Goal: Transaction & Acquisition: Purchase product/service

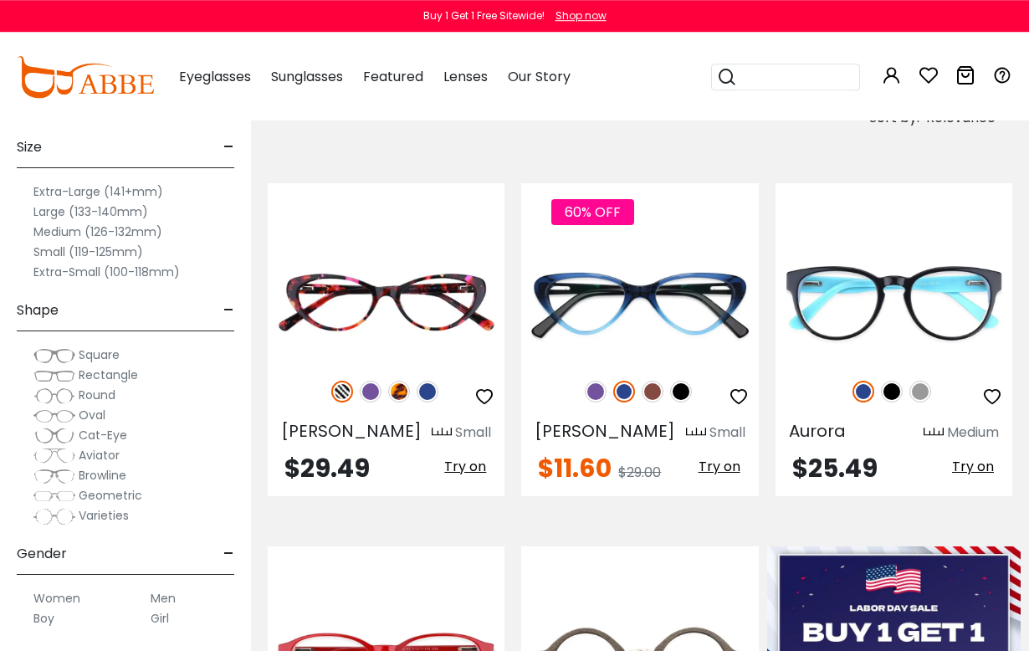
scroll to position [231, 0]
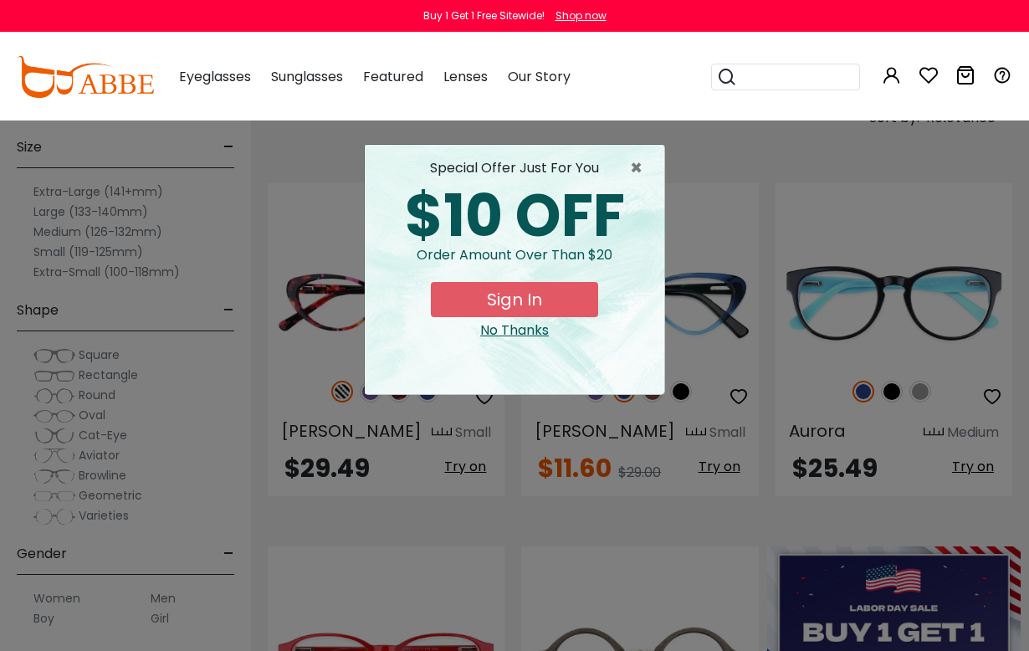
click at [643, 170] on span "×" at bounding box center [640, 168] width 21 height 20
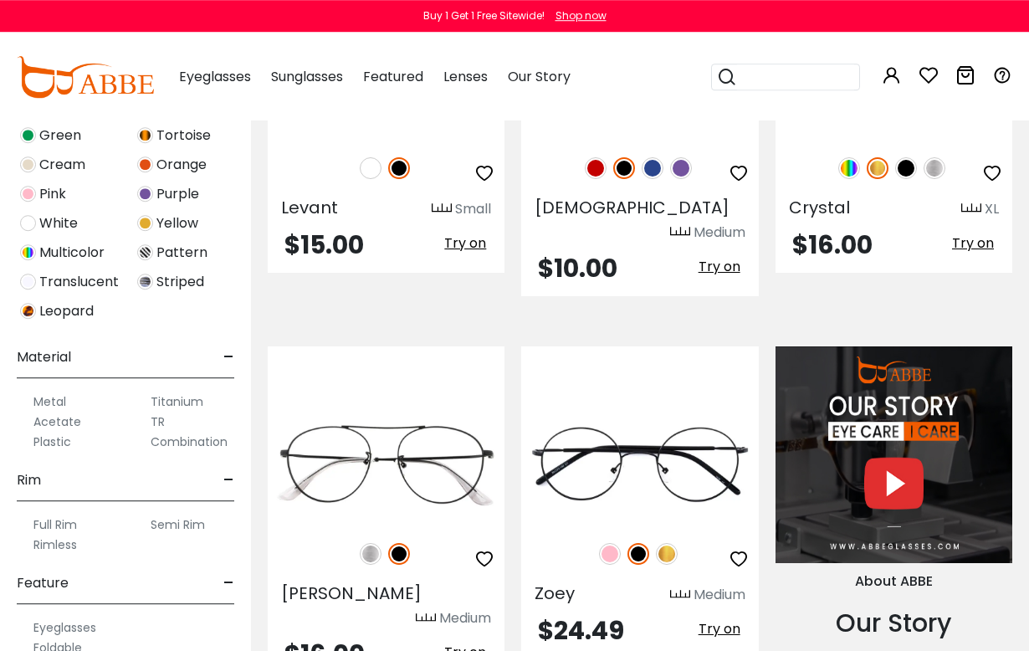
scroll to position [562, 0]
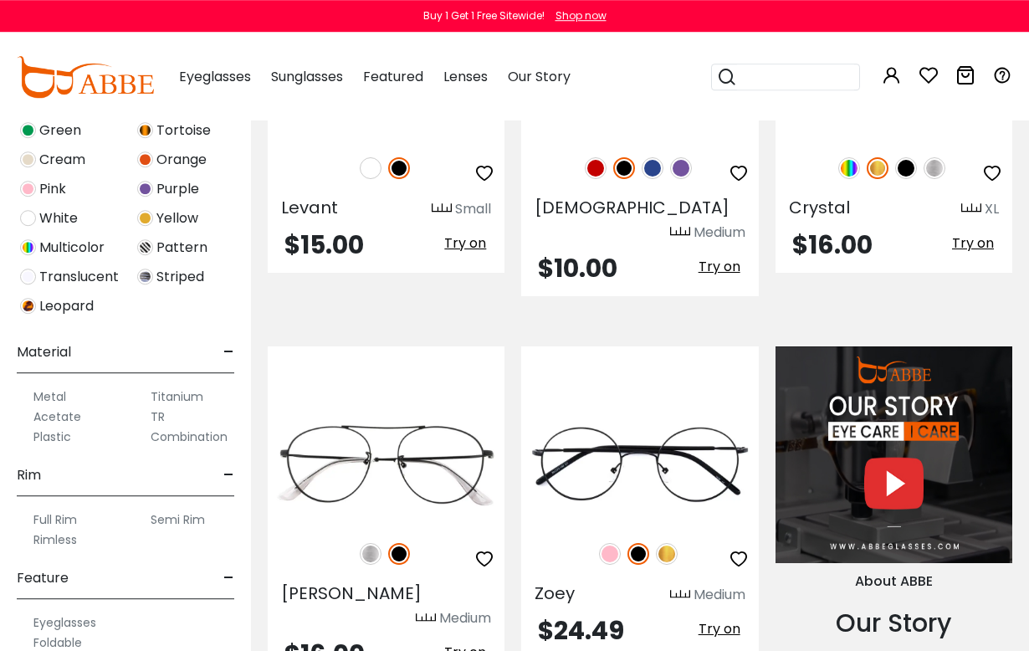
click at [53, 542] on label "Rimless" at bounding box center [55, 540] width 44 height 20
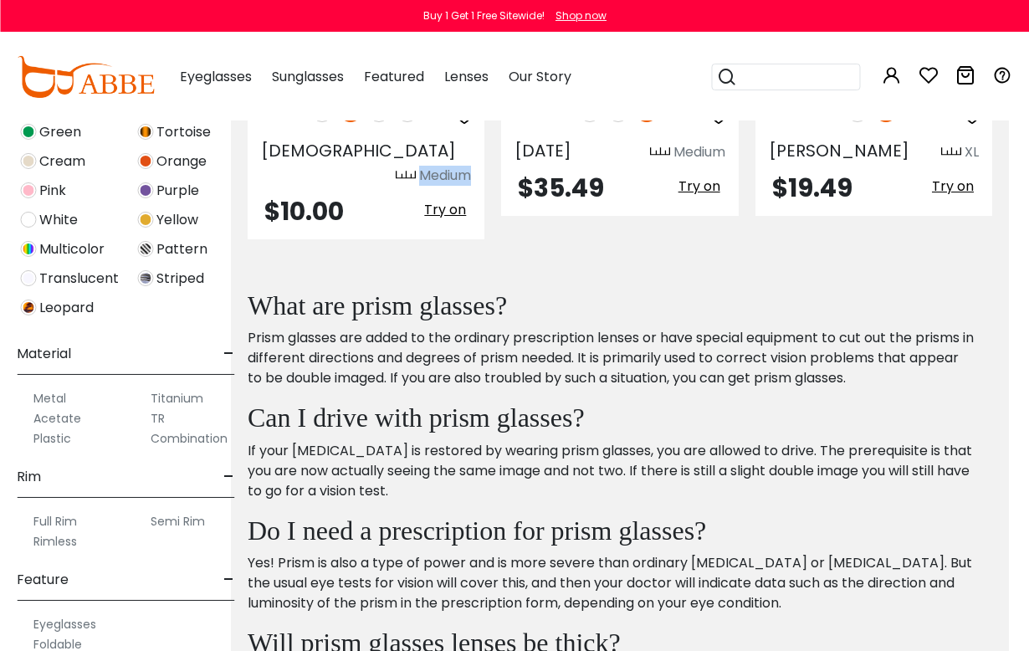
scroll to position [522, 20]
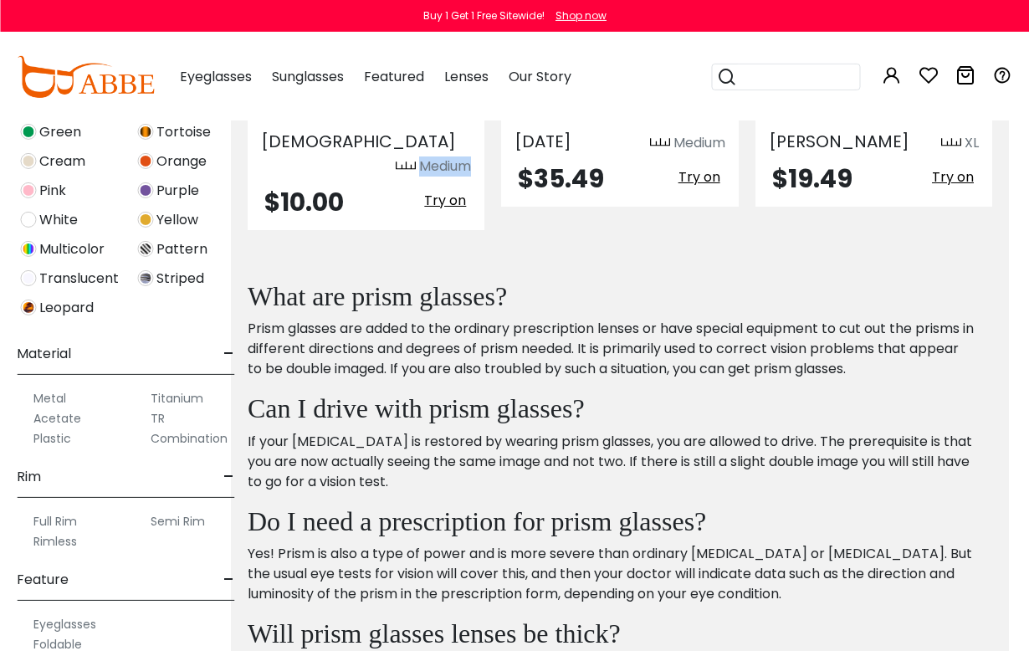
click at [188, 519] on label "Semi Rim" at bounding box center [178, 521] width 54 height 20
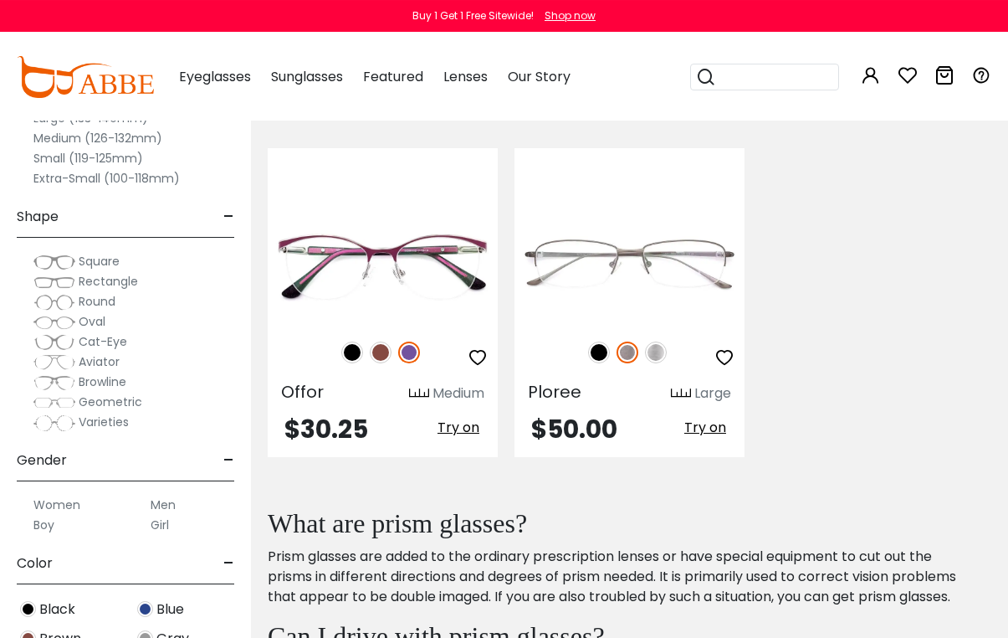
scroll to position [1029, 0]
click at [0, 0] on img at bounding box center [0, 0] width 0 height 0
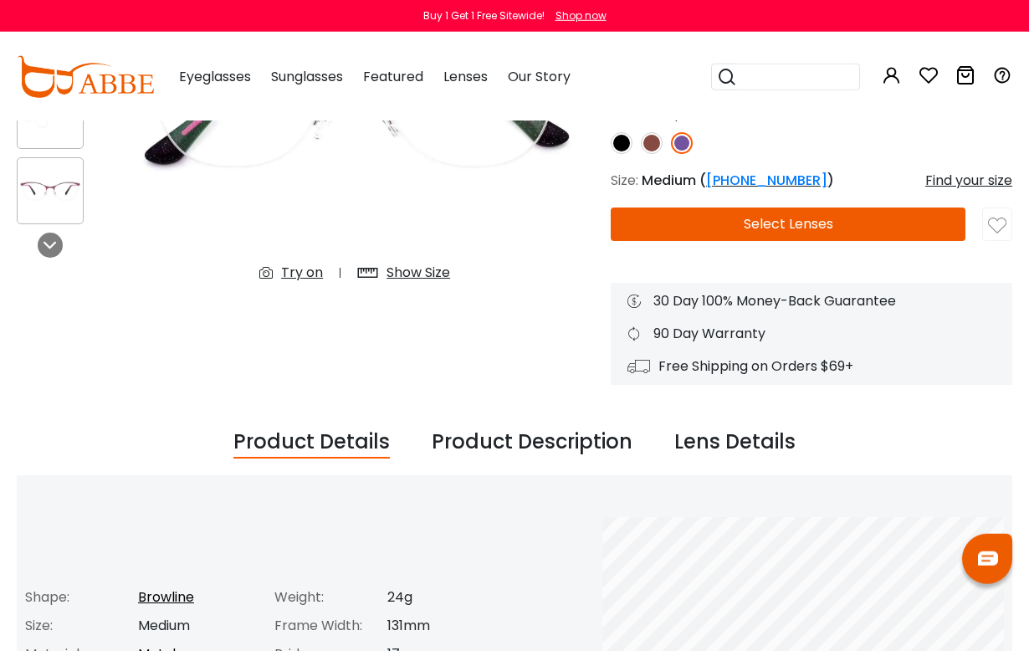
scroll to position [286, 0]
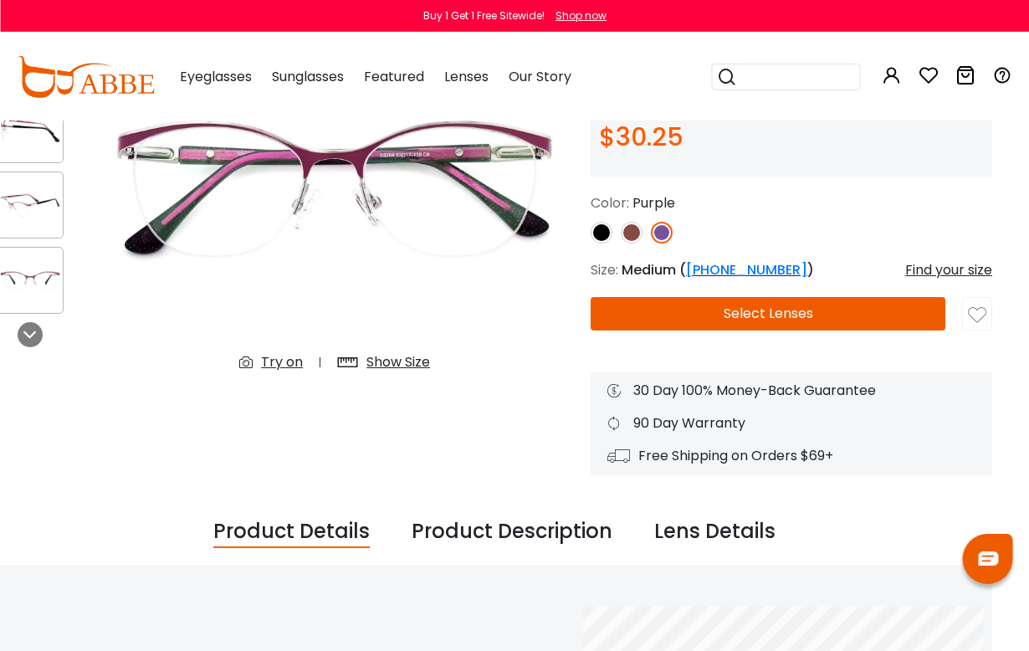
click at [276, 361] on div "Try on" at bounding box center [282, 362] width 42 height 20
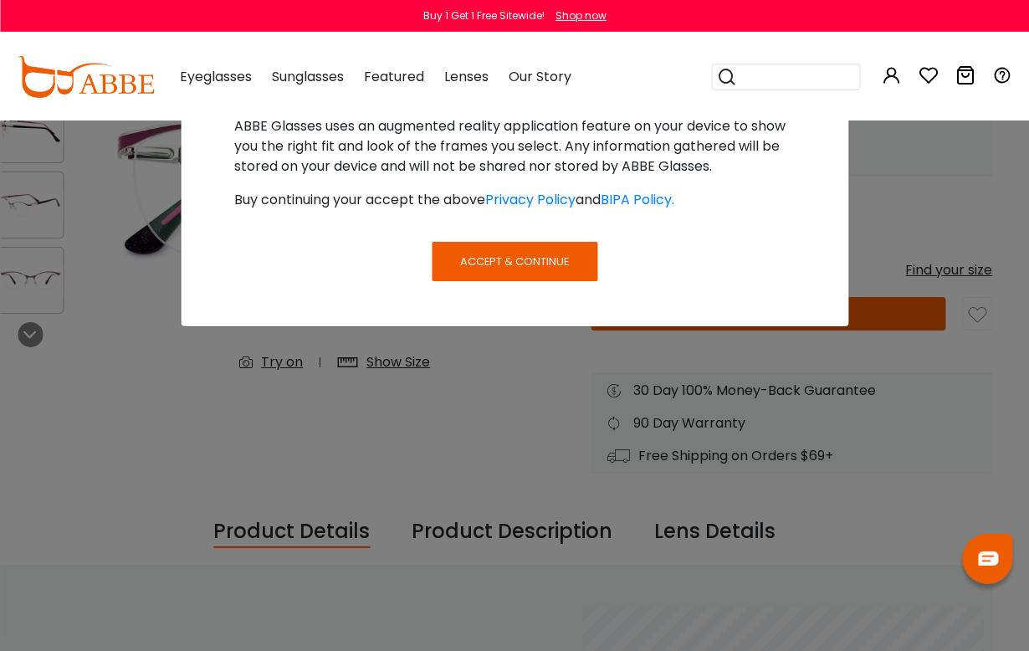
scroll to position [204, 20]
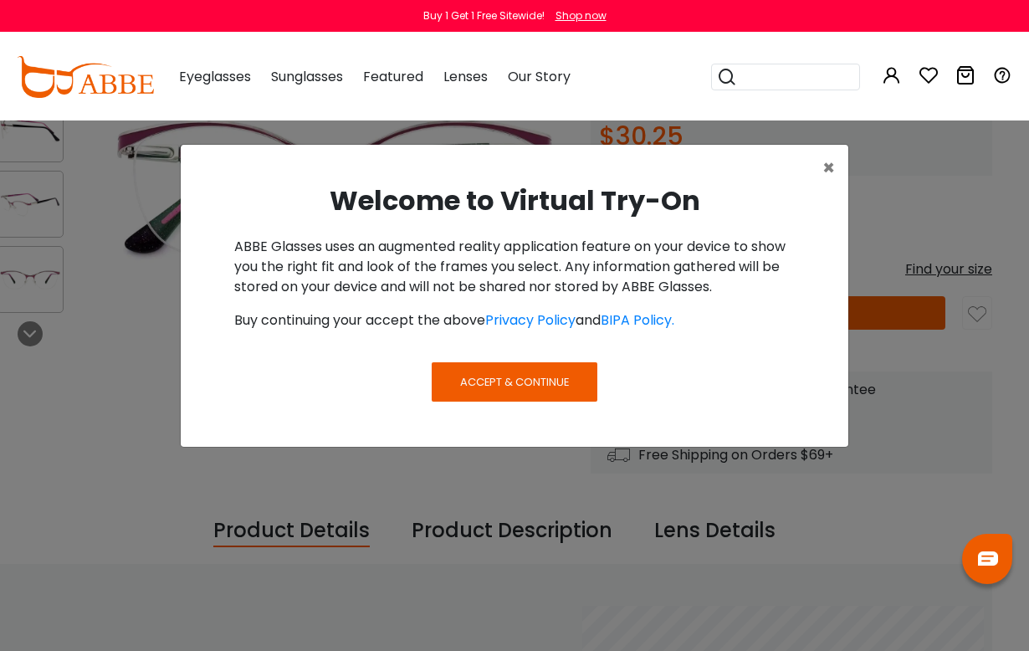
click at [531, 382] on span "Accept & Continue" at bounding box center [514, 382] width 109 height 16
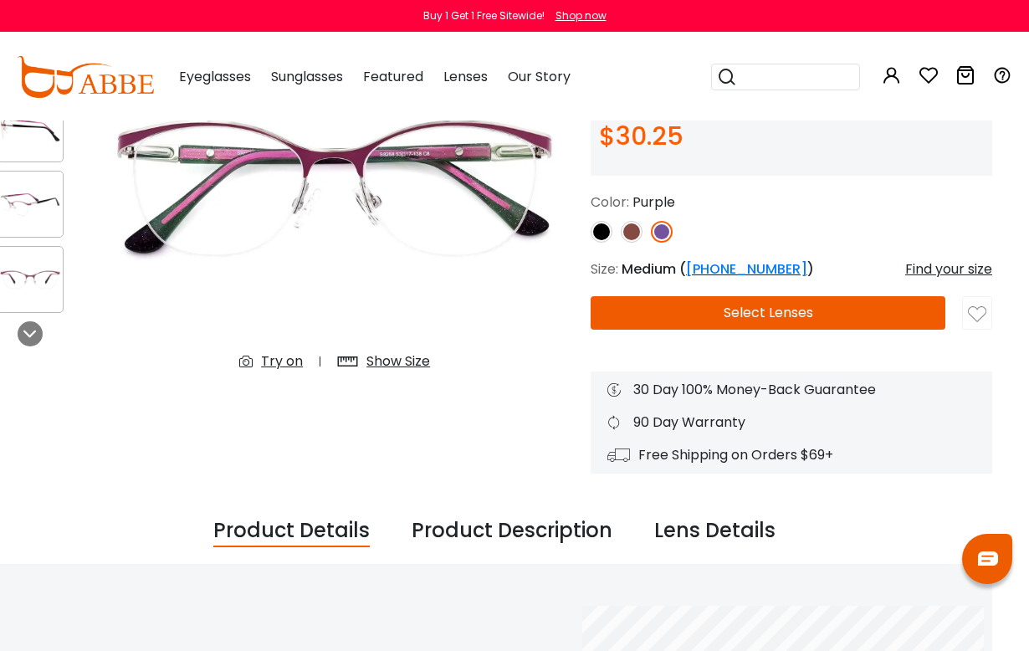
click at [250, 346] on img at bounding box center [334, 186] width 479 height 398
click at [257, 363] on icon at bounding box center [250, 361] width 22 height 20
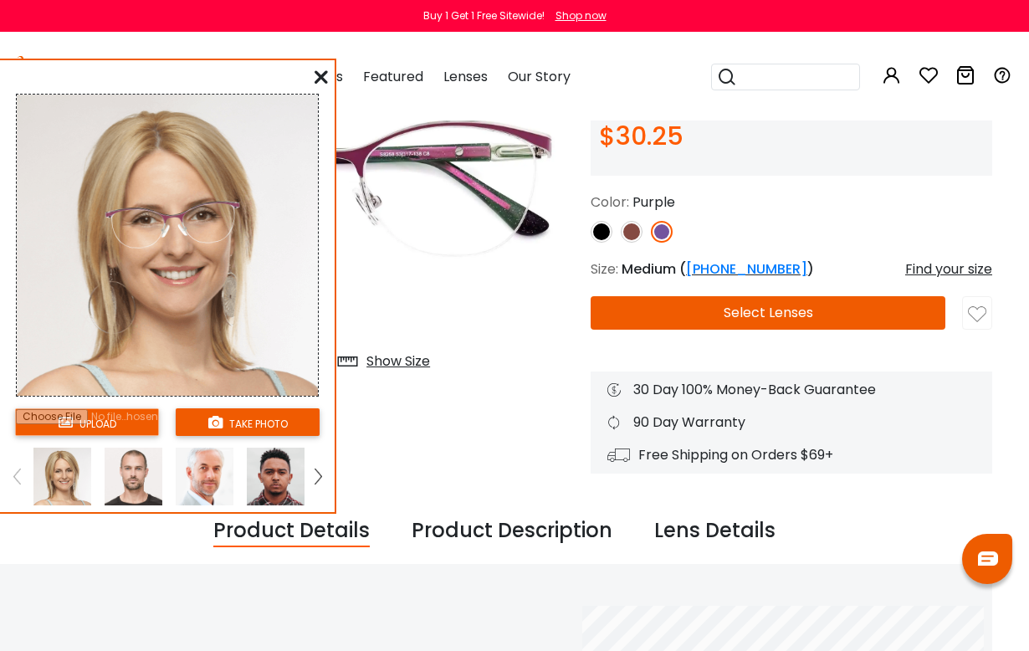
click at [271, 363] on img at bounding box center [167, 245] width 301 height 301
click at [233, 424] on button "take photo" at bounding box center [248, 422] width 144 height 28
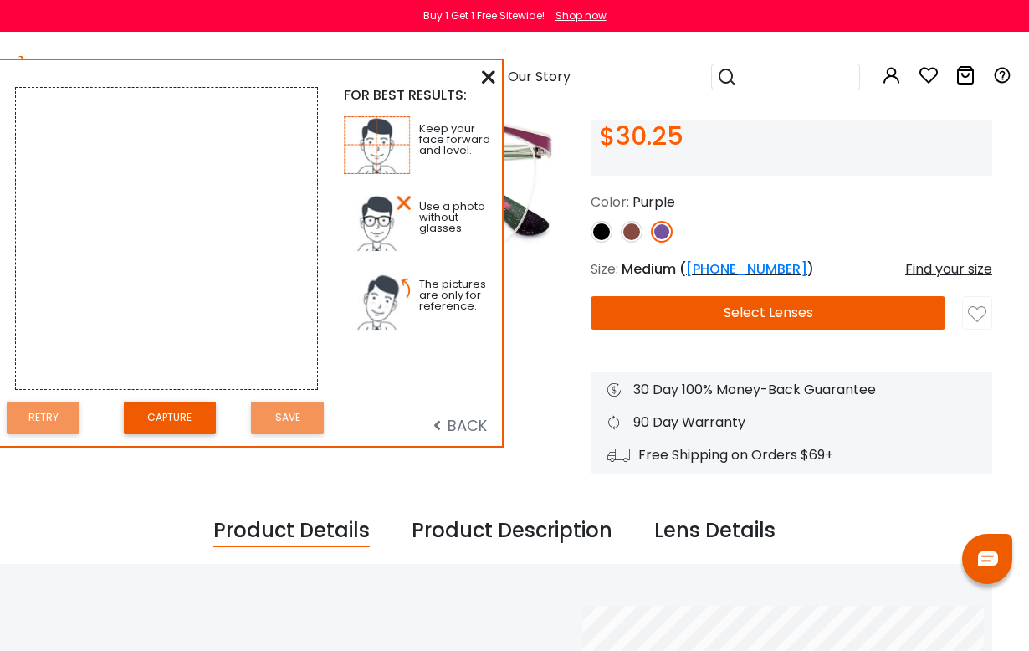
click at [155, 433] on button "Capture" at bounding box center [170, 418] width 92 height 33
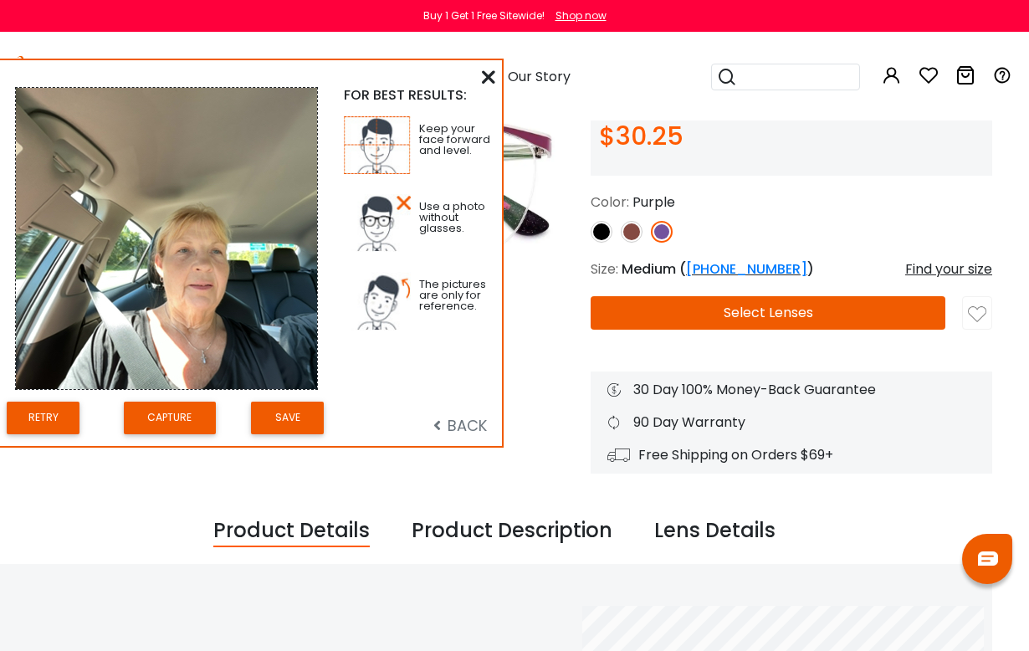
click at [47, 424] on button "Retry" at bounding box center [43, 418] width 73 height 33
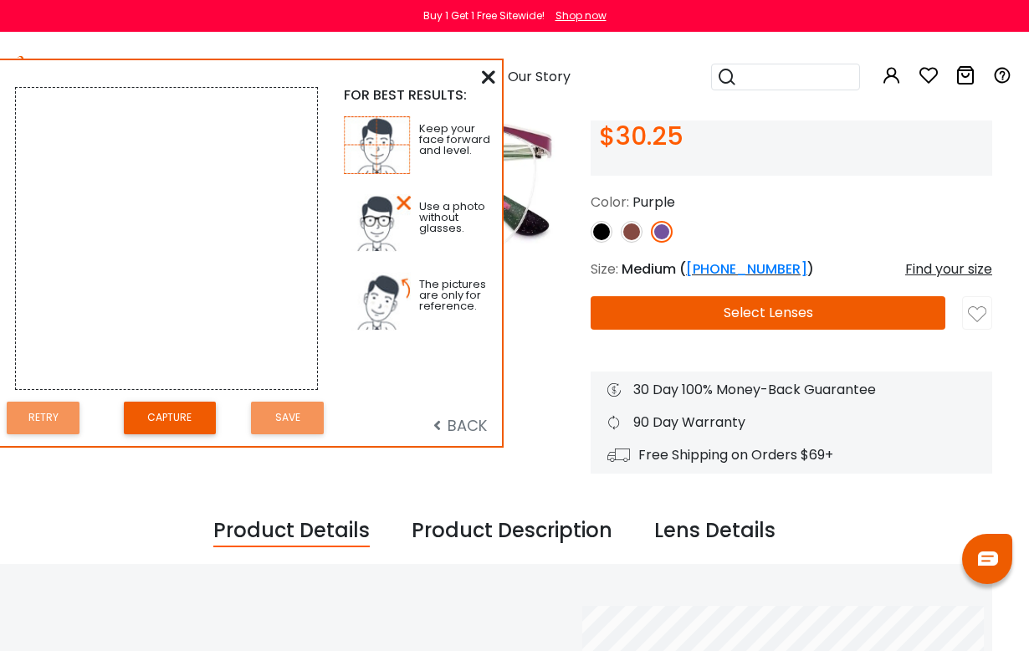
click at [156, 431] on button "Capture" at bounding box center [170, 418] width 92 height 33
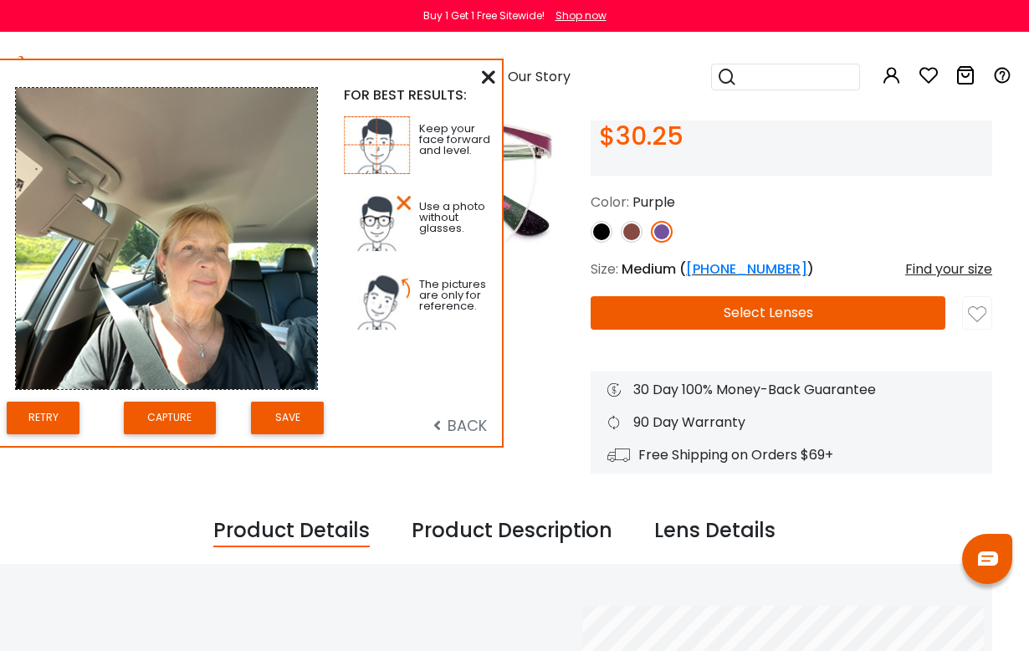
click at [274, 422] on button "Save" at bounding box center [287, 418] width 73 height 33
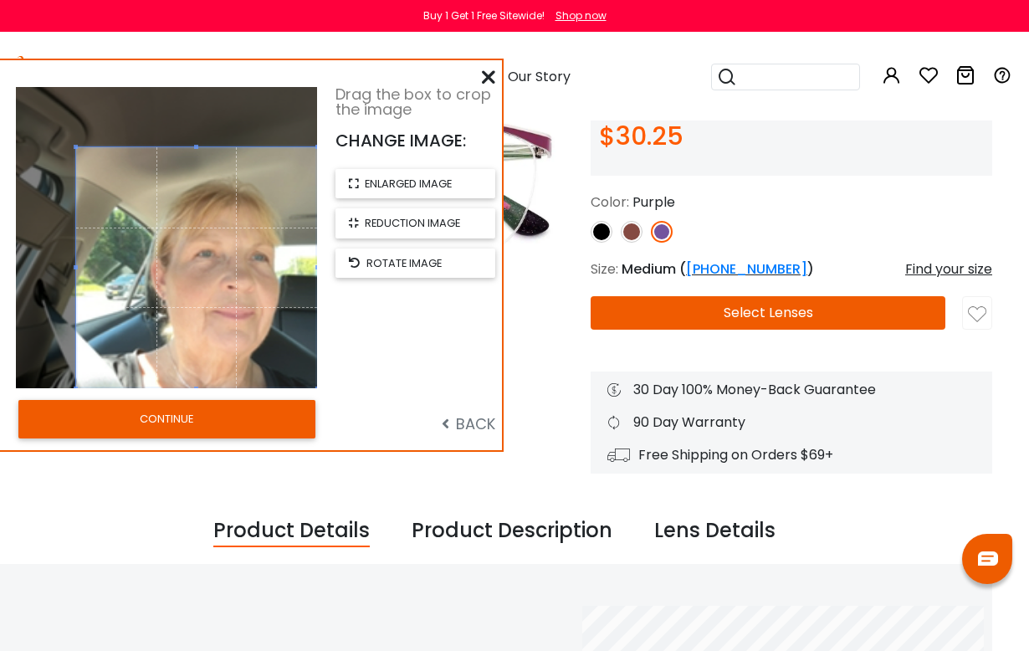
click at [136, 430] on button "CONTINUE" at bounding box center [166, 419] width 297 height 38
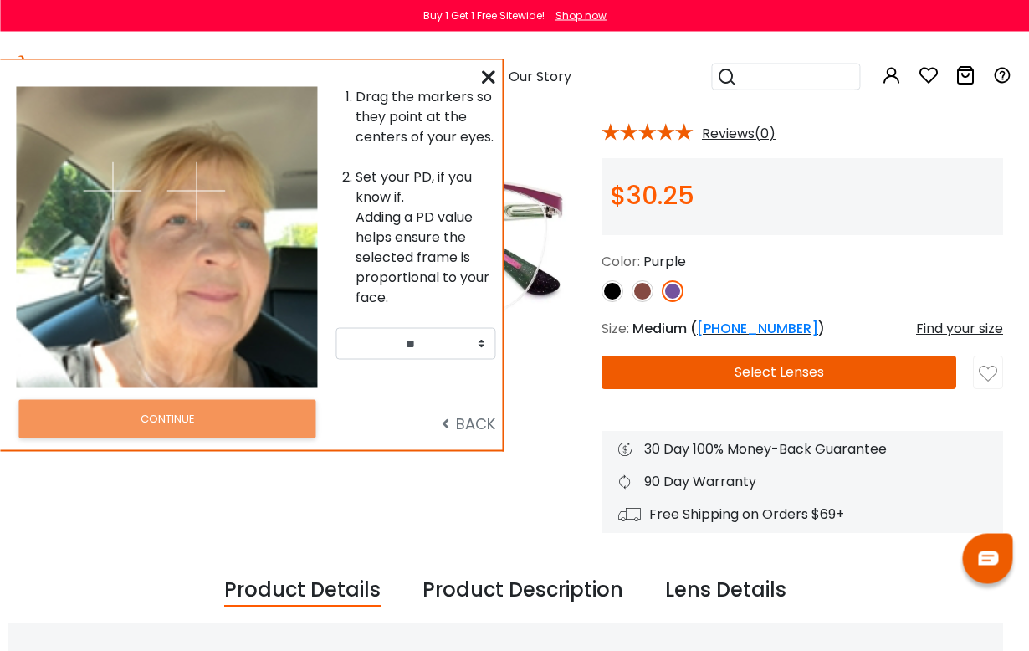
scroll to position [144, 0]
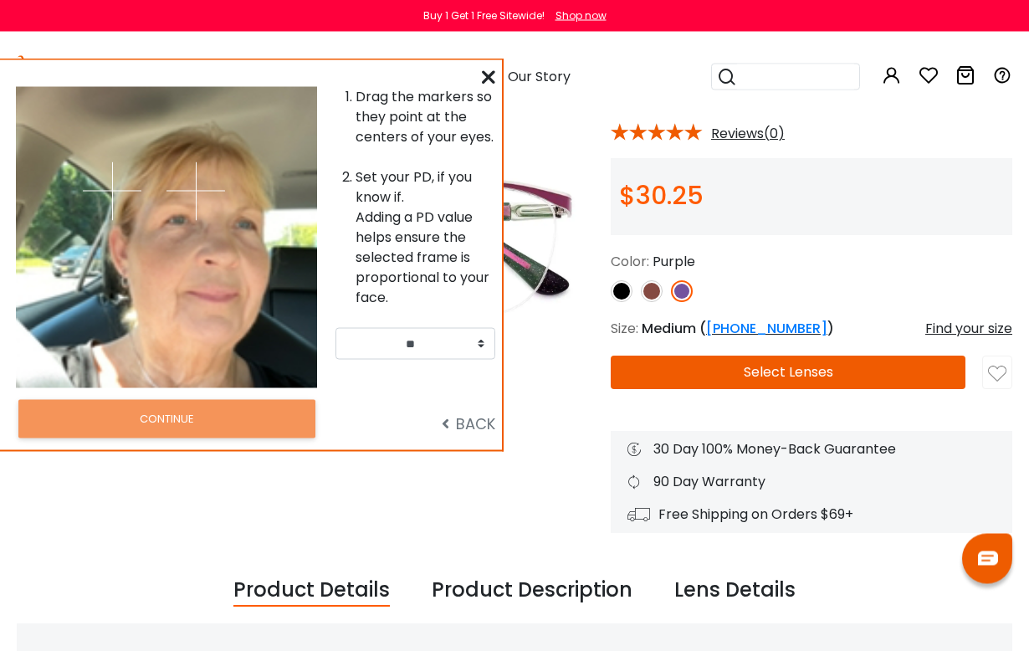
click at [177, 198] on img at bounding box center [196, 191] width 59 height 59
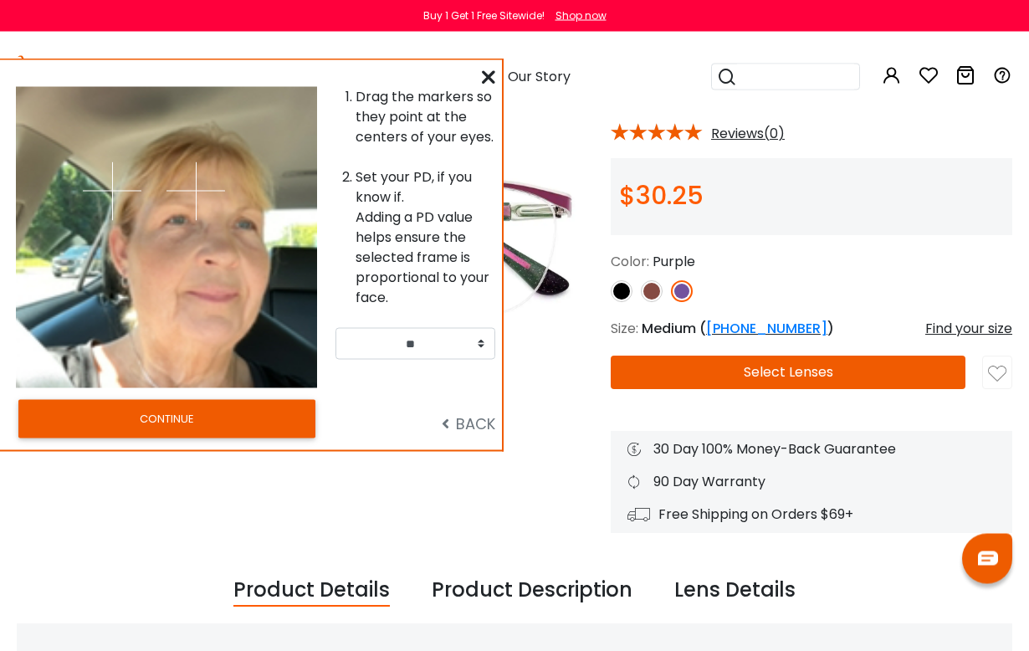
scroll to position [145, 0]
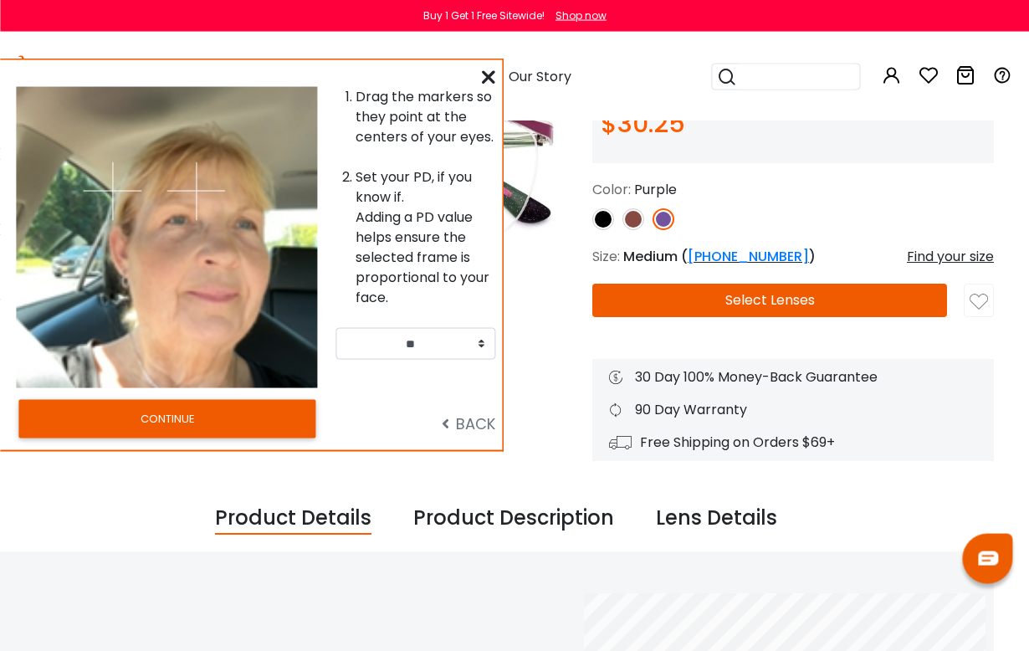
click at [197, 432] on button "CONTINUE" at bounding box center [166, 419] width 297 height 38
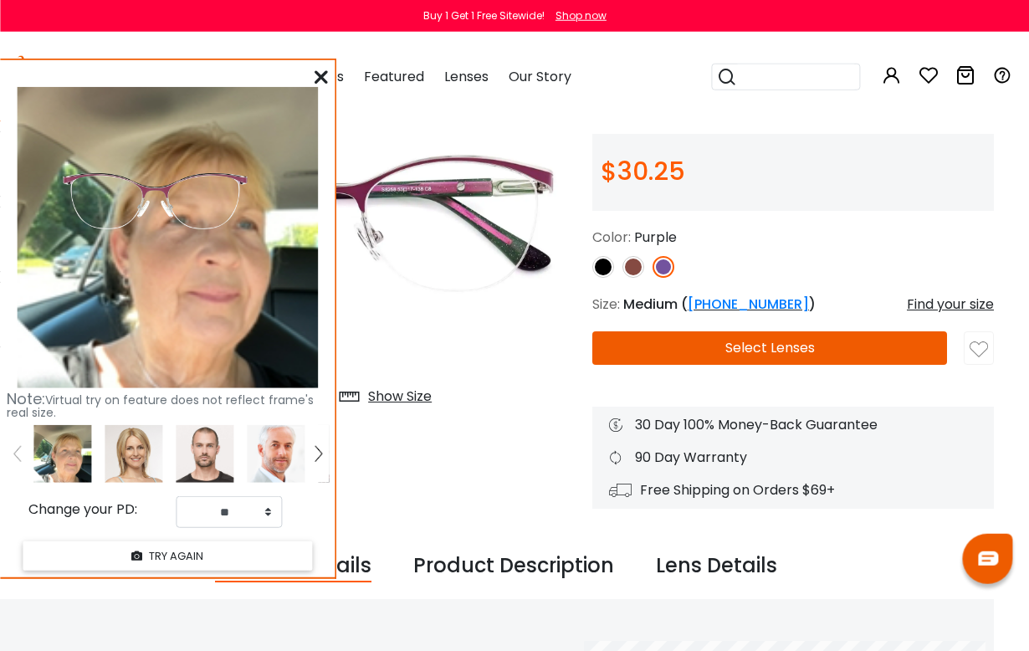
scroll to position [182, 18]
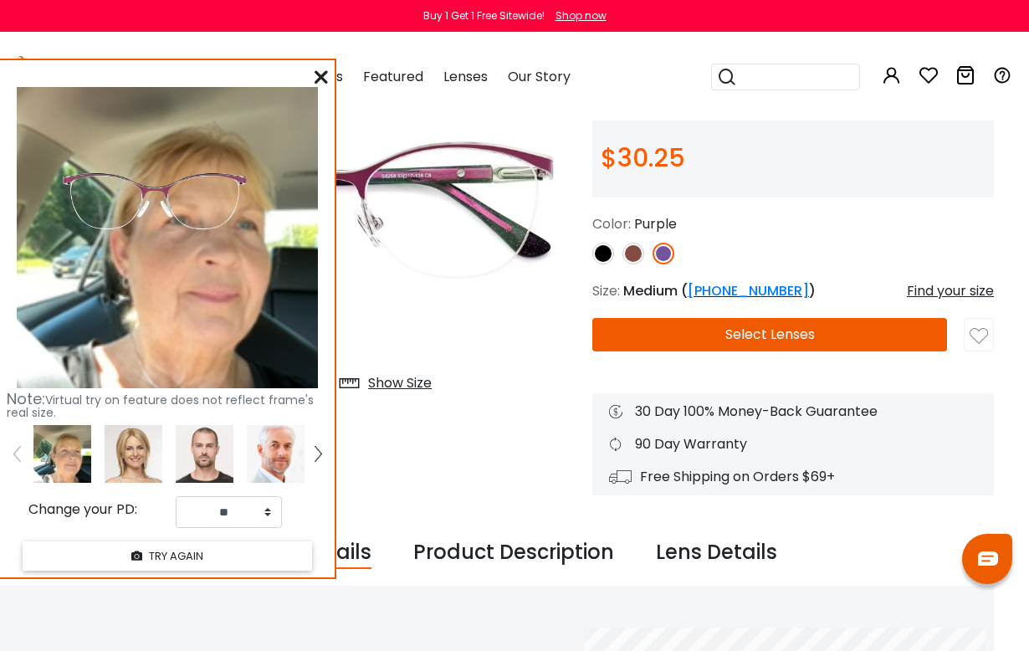
click at [156, 554] on button "TRY AGAIN" at bounding box center [168, 555] width 290 height 29
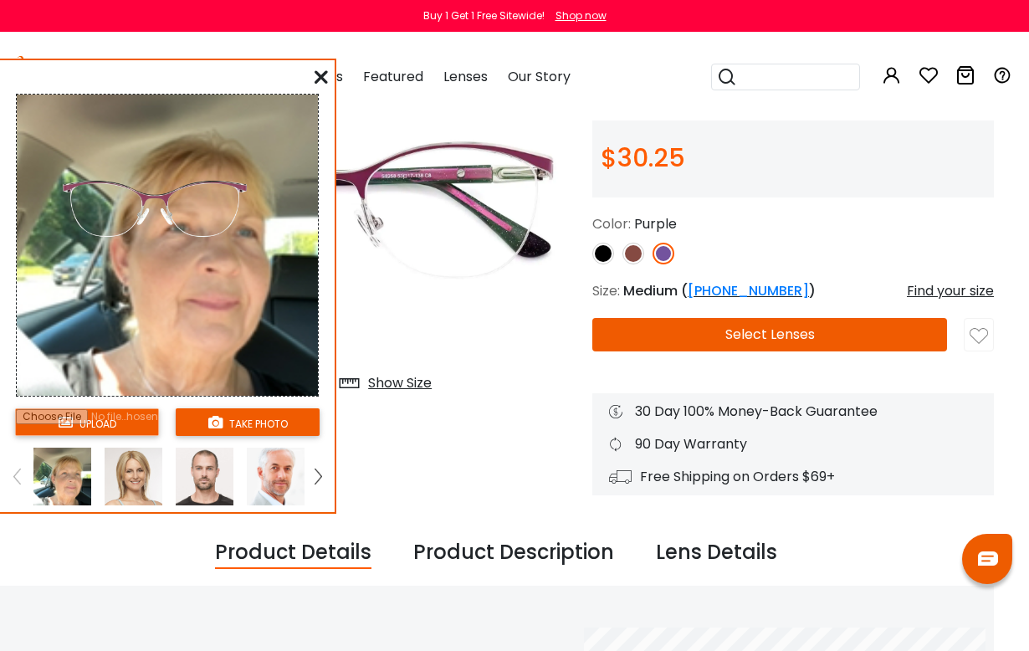
click at [242, 428] on button "take photo" at bounding box center [248, 422] width 144 height 28
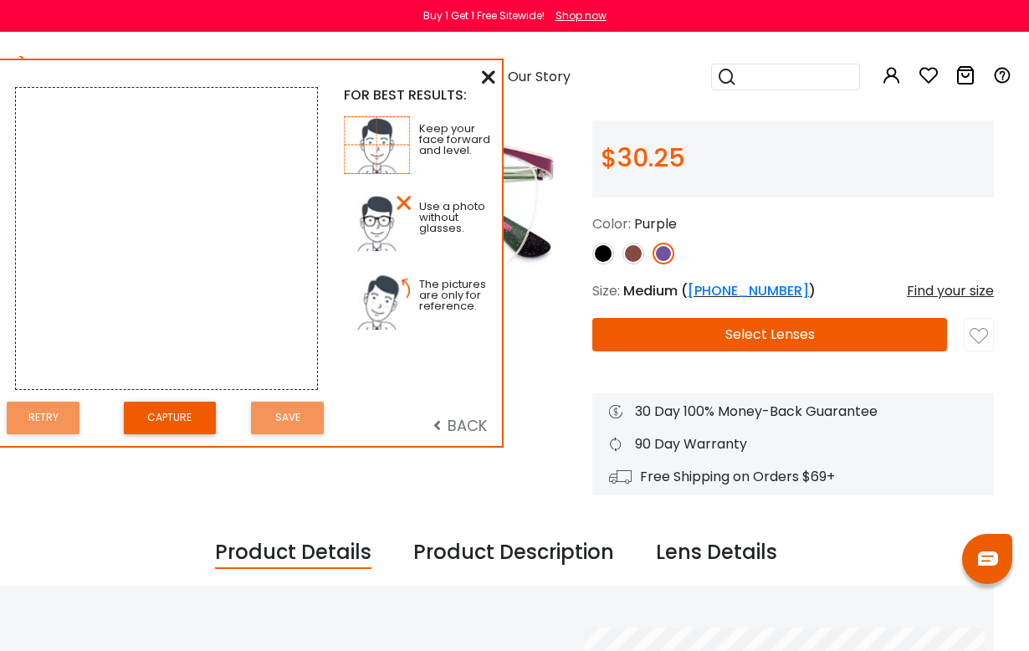
click at [140, 446] on div "FOR BEST RESULTS: Keep your face forward and level. Use a photo without glasses…" at bounding box center [251, 253] width 502 height 386
click at [146, 434] on button "Capture" at bounding box center [170, 418] width 92 height 33
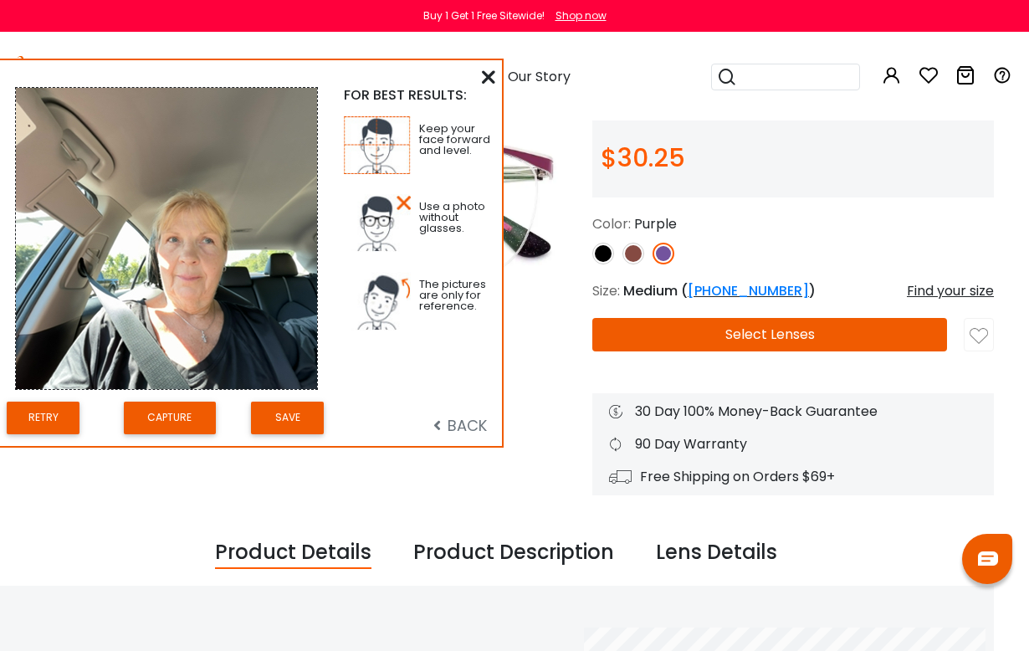
click at [147, 434] on button "Capture" at bounding box center [170, 418] width 92 height 33
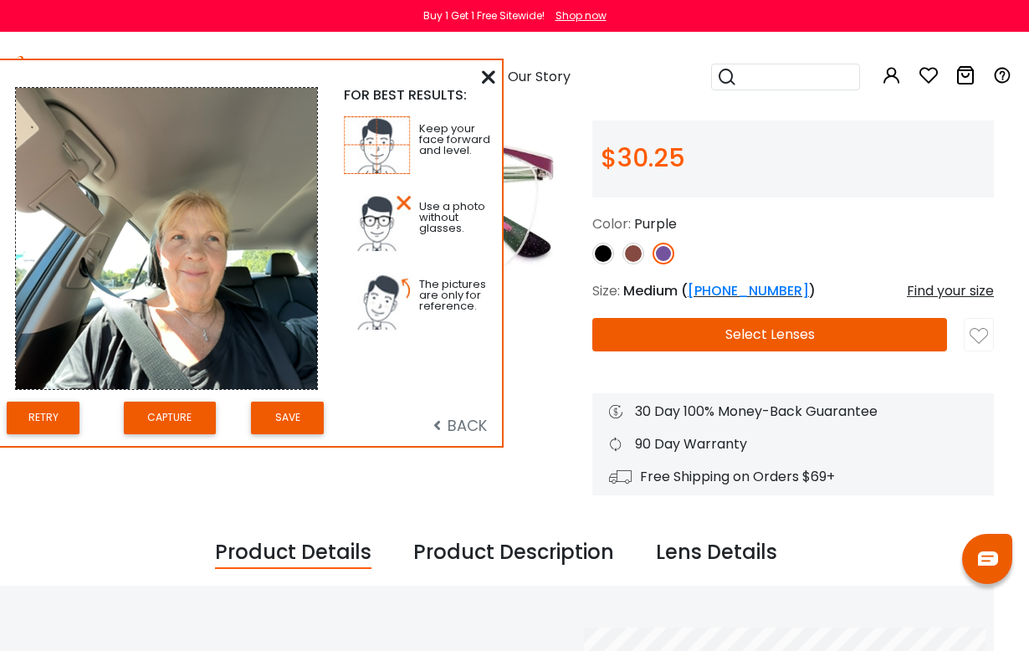
click at [151, 433] on button "Capture" at bounding box center [170, 418] width 92 height 33
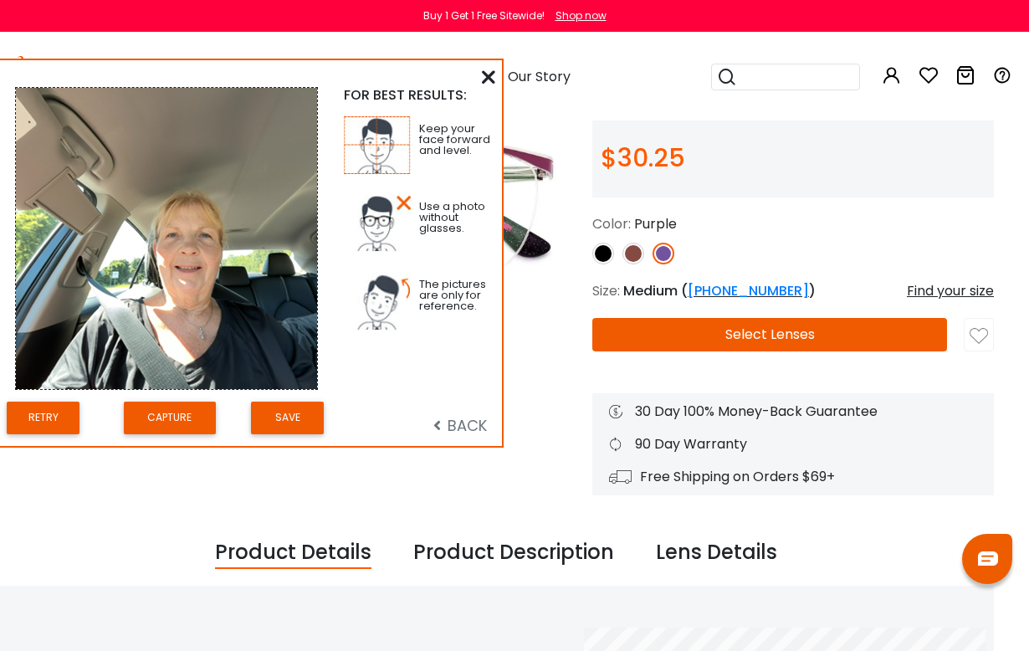
click at [285, 406] on button "Save" at bounding box center [287, 418] width 73 height 33
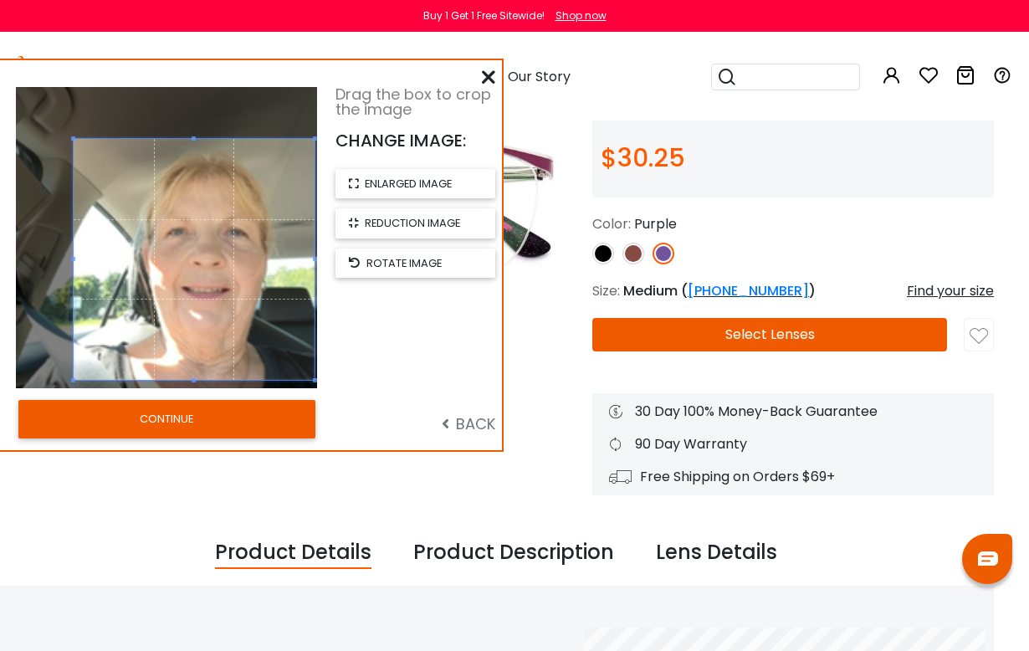
click at [259, 421] on button "CONTINUE" at bounding box center [166, 419] width 297 height 38
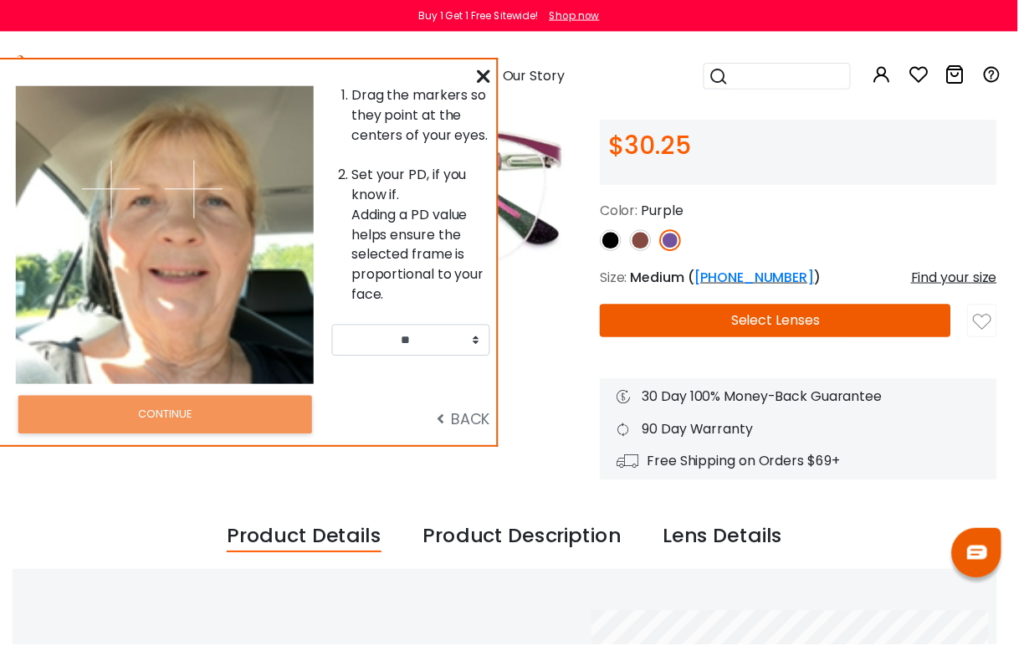
scroll to position [196, 7]
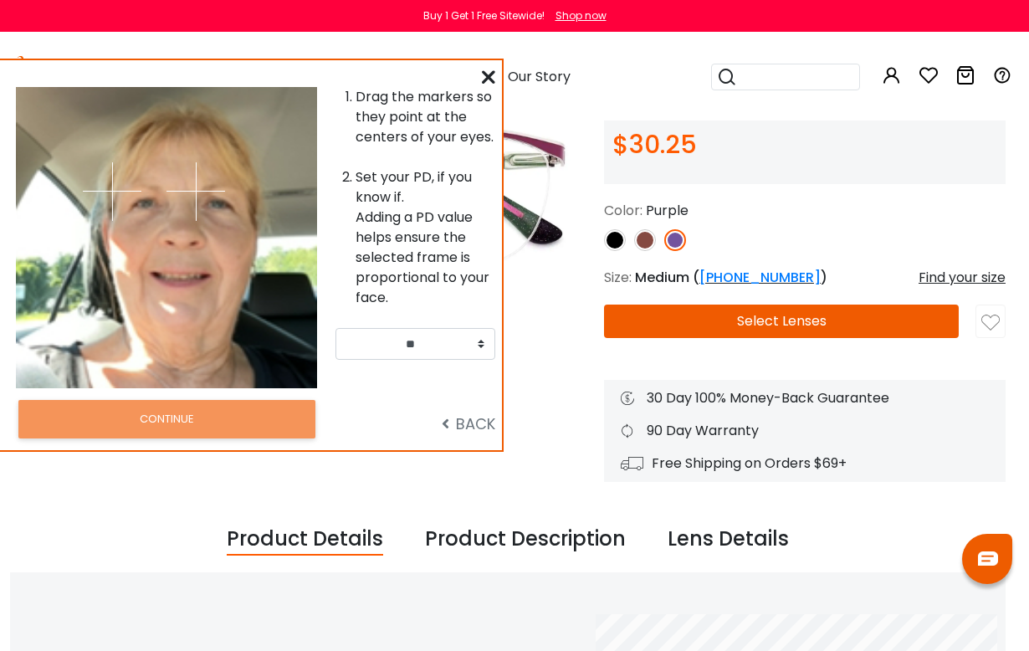
click at [155, 251] on div at bounding box center [91, 237] width 151 height 301
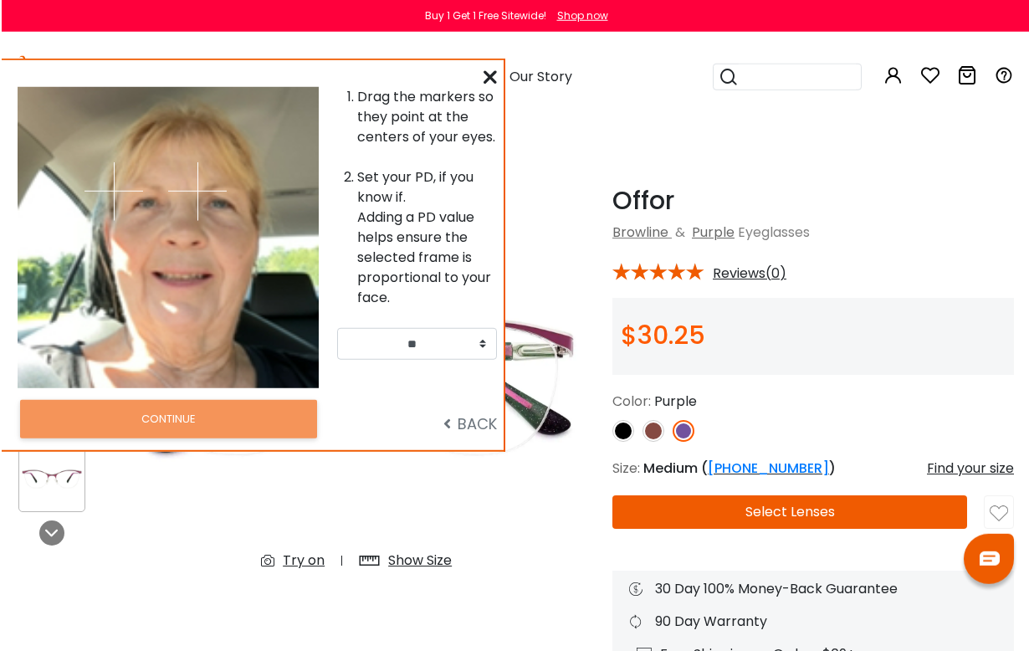
scroll to position [0, 0]
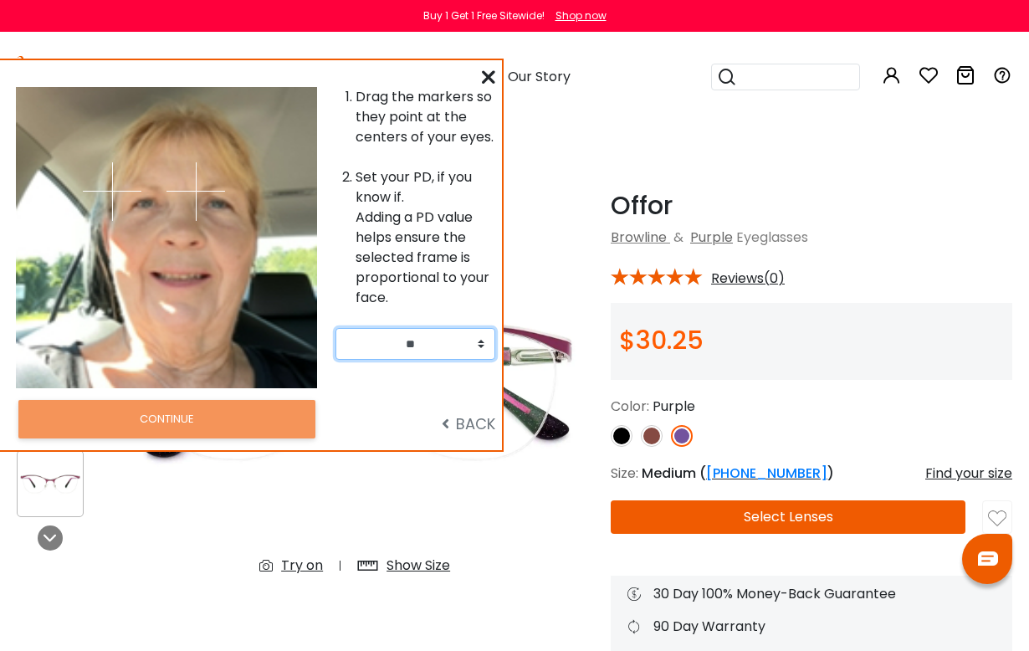
click at [467, 343] on select "** ** ** ** ** ** ** ** ** ** ** ** ** ** ** ** ** ** ** ** ** ** ** ** ** ** *…" at bounding box center [416, 344] width 160 height 32
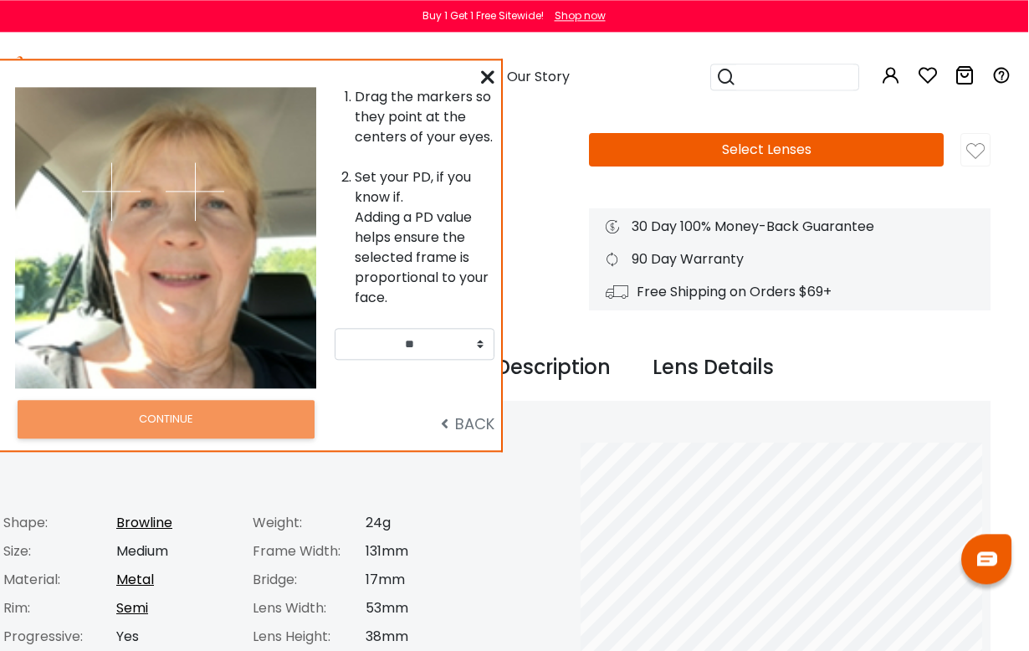
scroll to position [367, 20]
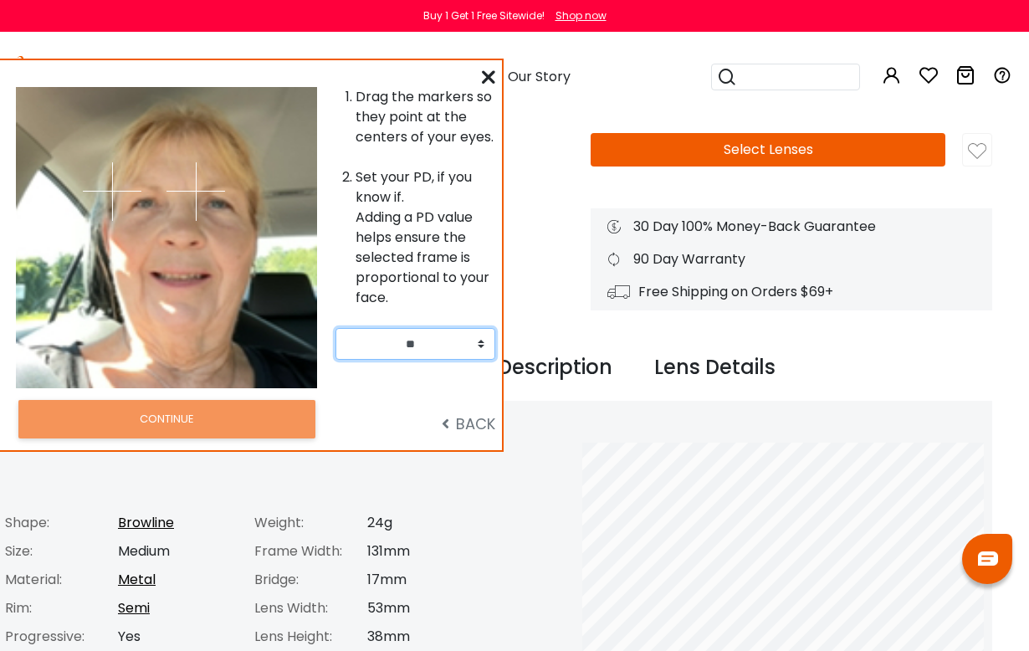
click at [212, 219] on img at bounding box center [196, 191] width 59 height 59
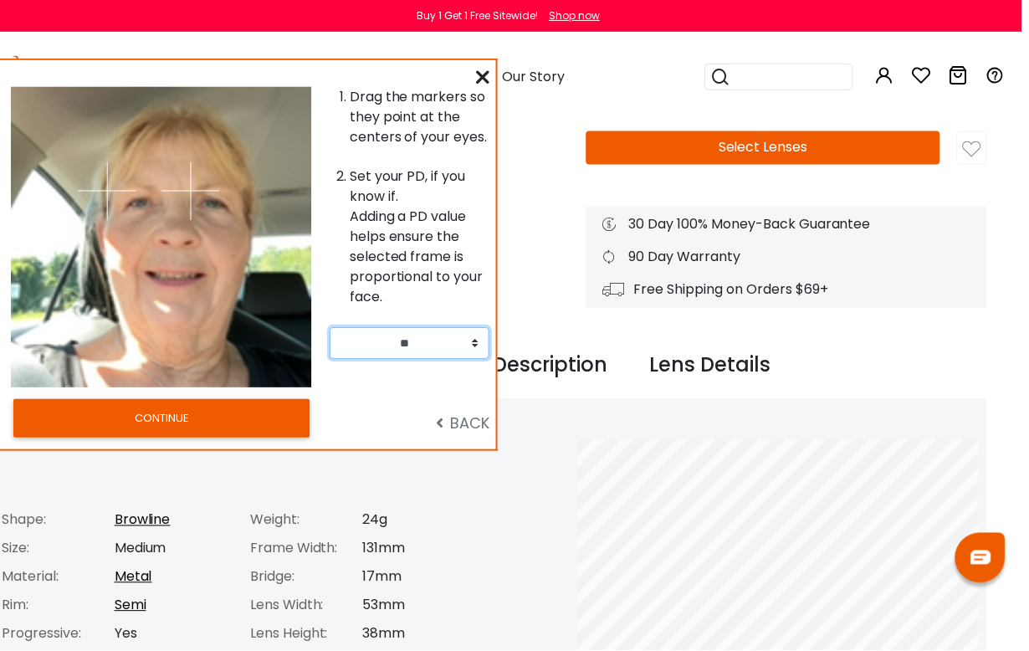
scroll to position [370, 20]
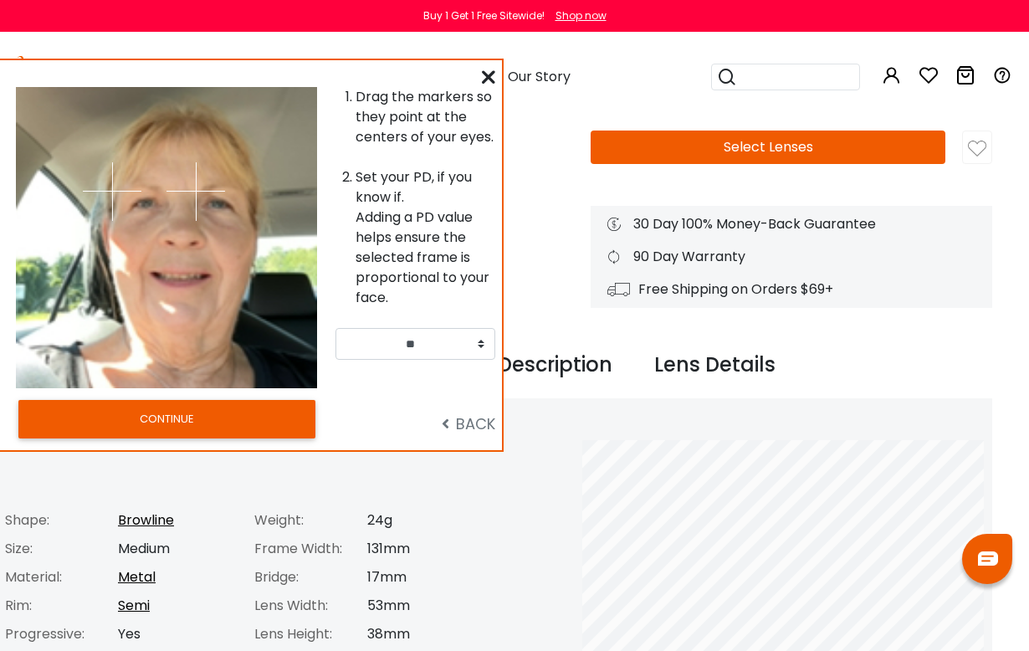
click at [218, 418] on button "CONTINUE" at bounding box center [166, 419] width 297 height 38
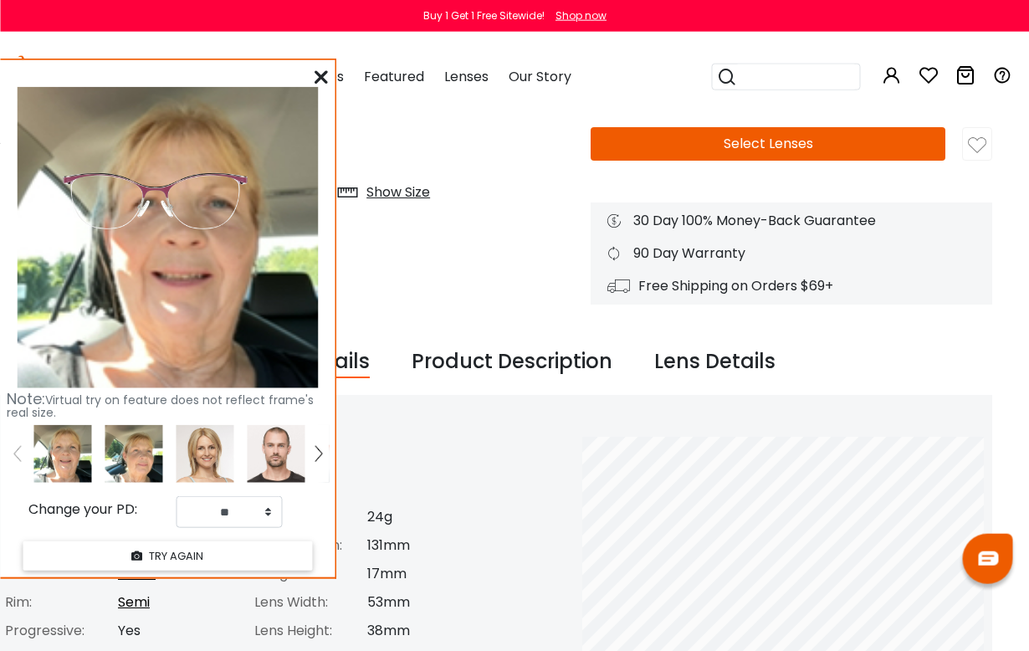
scroll to position [372, 20]
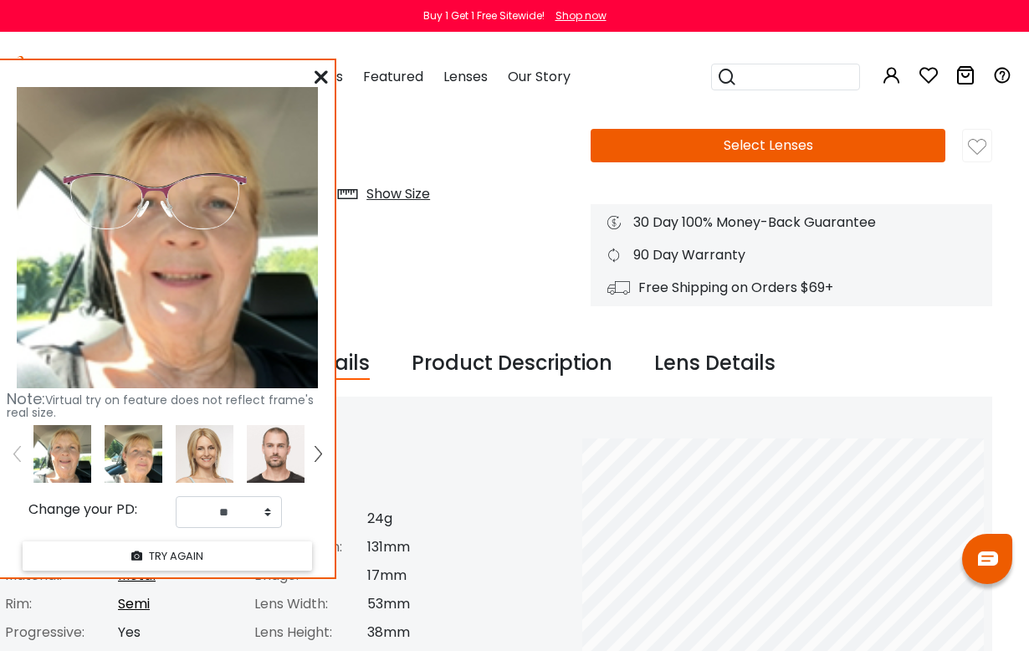
click at [187, 561] on button "TRY AGAIN" at bounding box center [168, 555] width 290 height 29
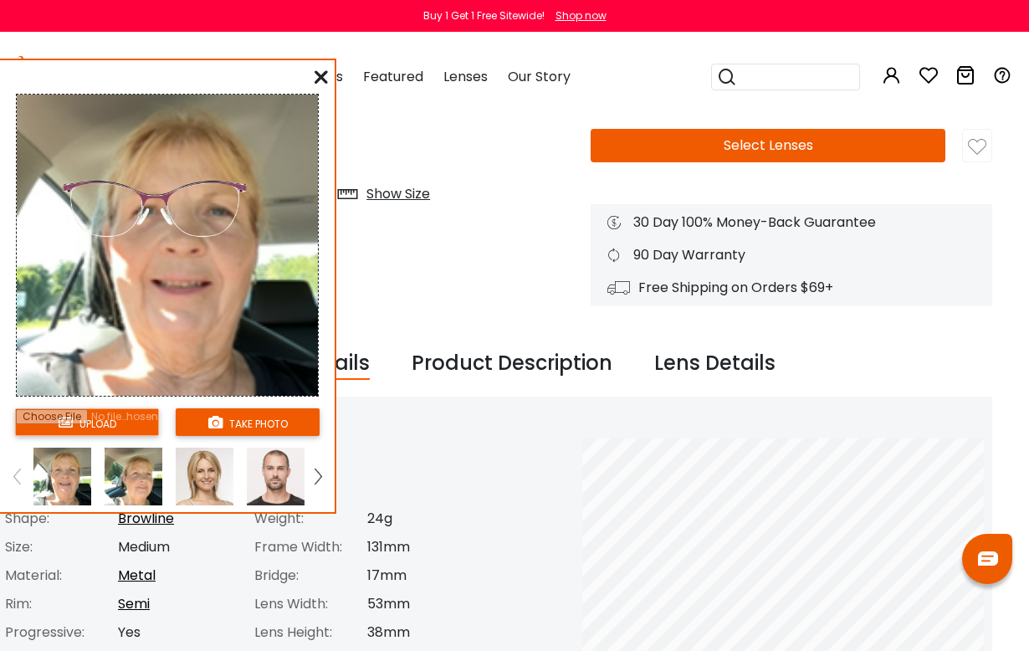
click at [70, 484] on img at bounding box center [62, 477] width 58 height 58
click at [221, 244] on img at bounding box center [155, 208] width 203 height 101
click at [326, 80] on icon at bounding box center [321, 76] width 13 height 13
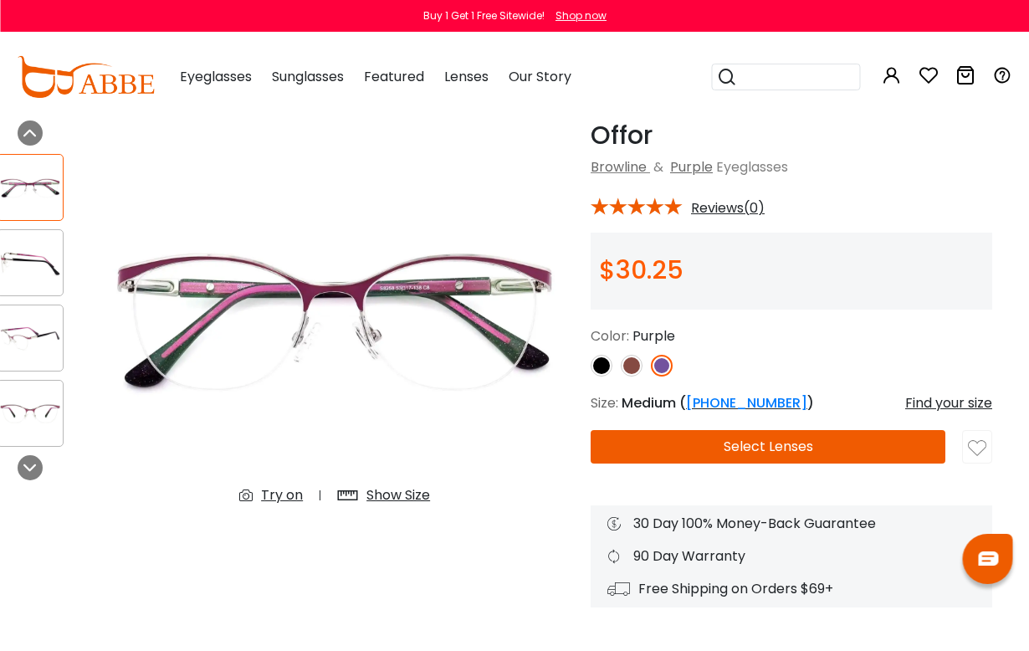
scroll to position [71, 20]
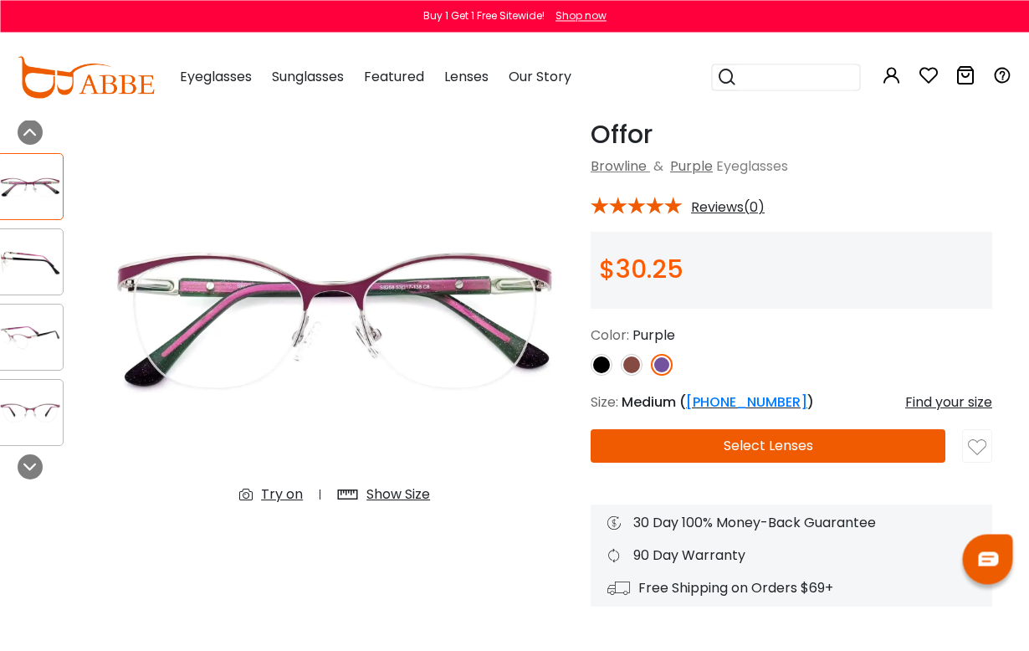
click at [879, 458] on button "Select Lenses" at bounding box center [768, 445] width 355 height 33
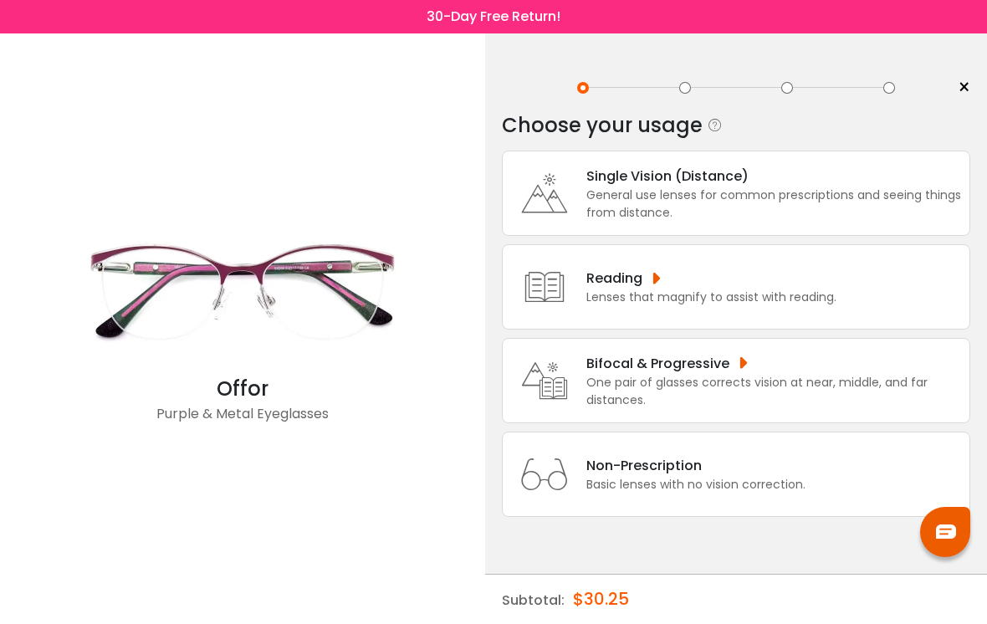
click at [875, 409] on div "One pair of glasses corrects vision at near, middle, and far distances." at bounding box center [774, 391] width 375 height 35
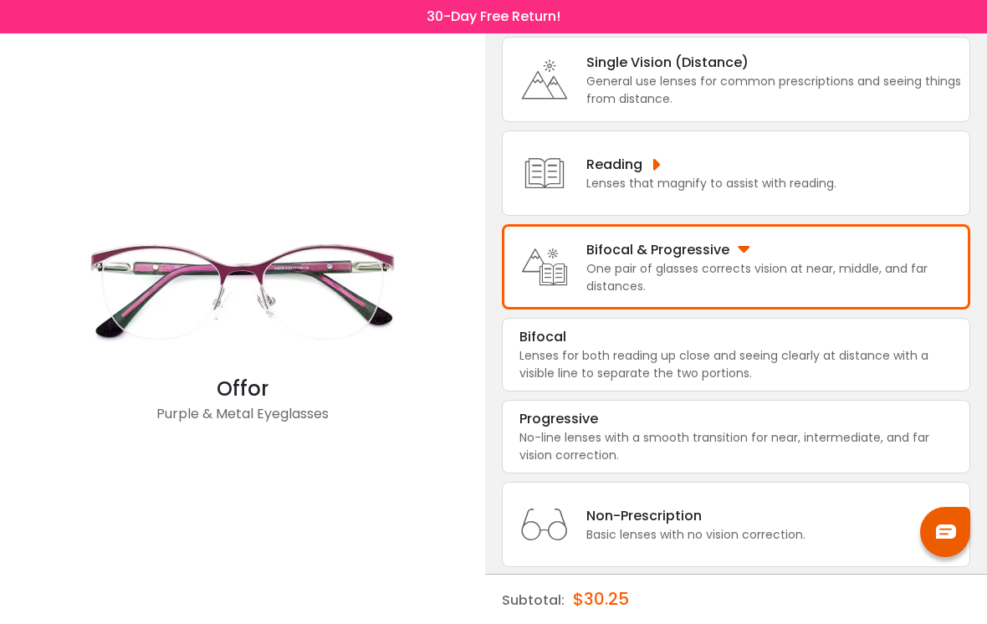
scroll to position [141, 0]
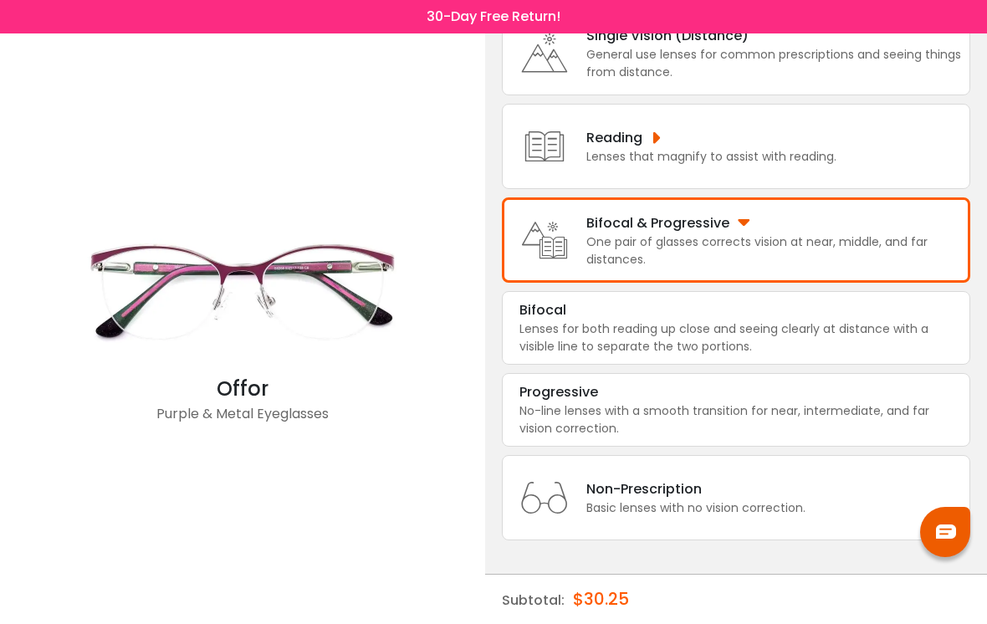
click at [884, 436] on div "No-line lenses with a smooth transition for near, intermediate, and far vision …" at bounding box center [736, 419] width 433 height 35
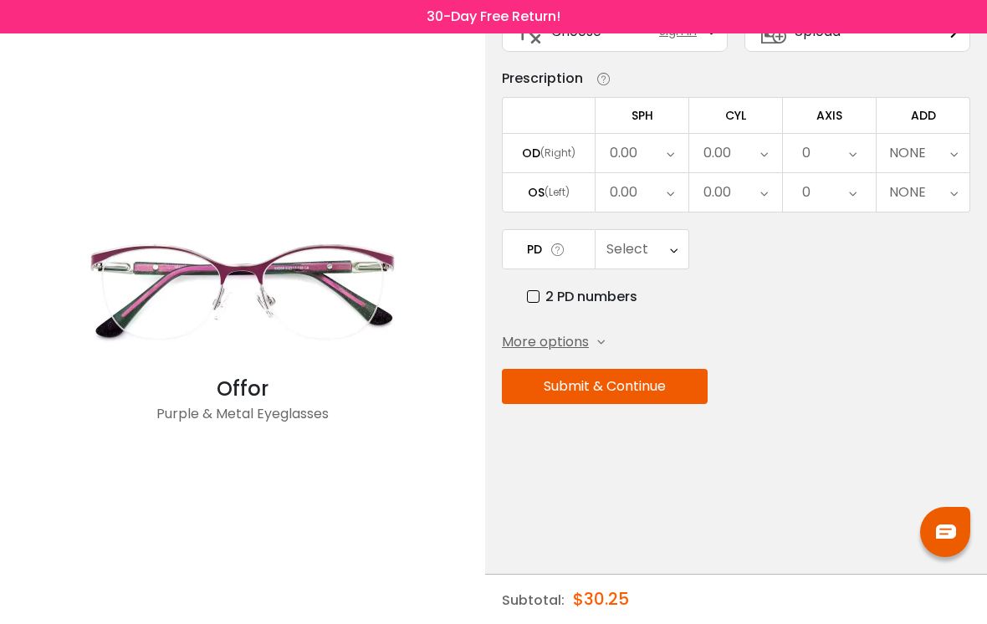
scroll to position [0, 0]
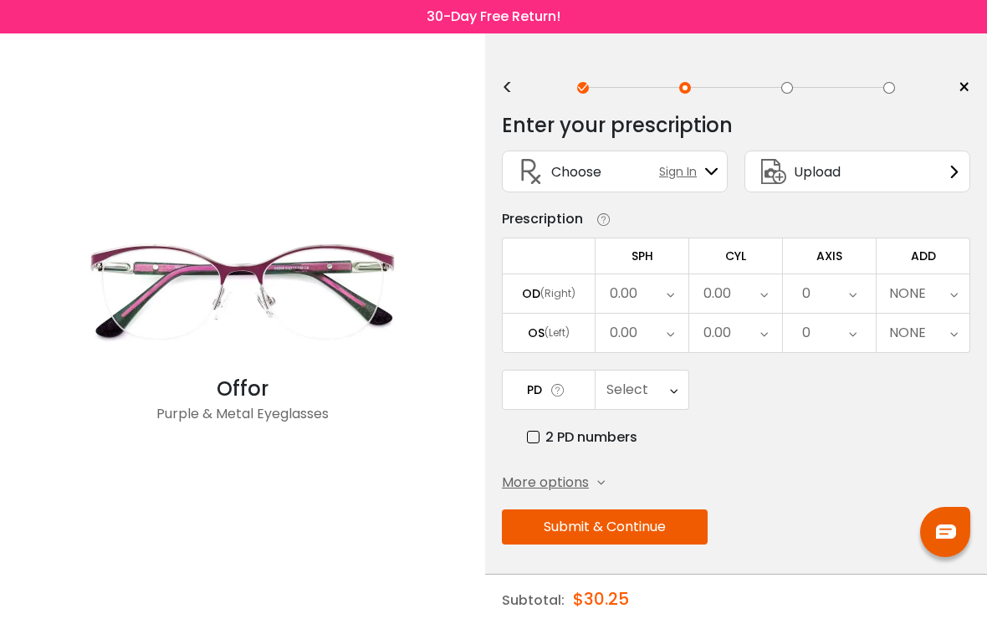
click at [922, 186] on div "Upload" at bounding box center [858, 172] width 226 height 42
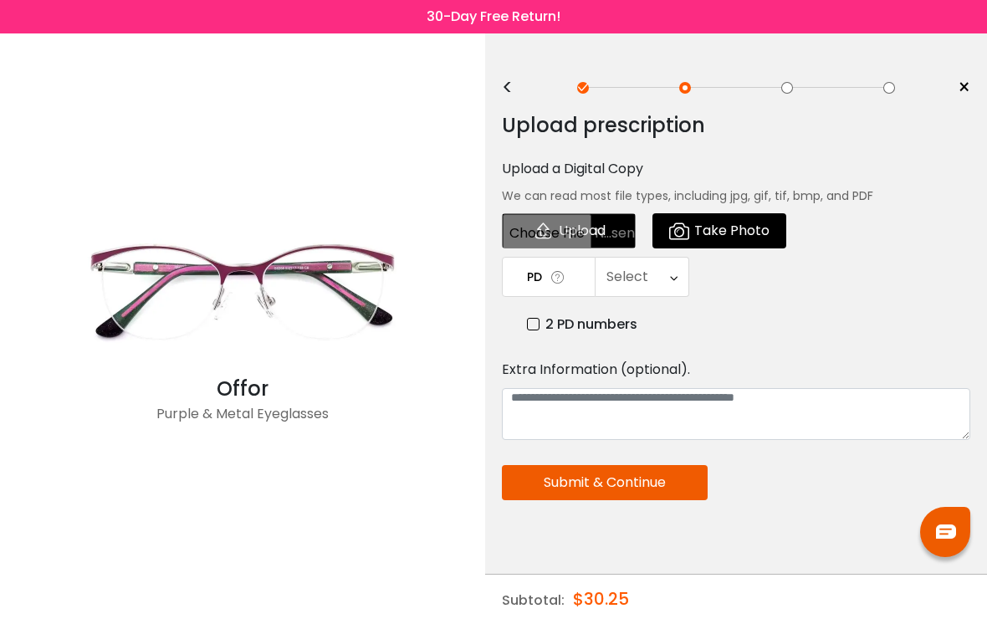
click at [731, 238] on span "Take Photo" at bounding box center [732, 230] width 75 height 33
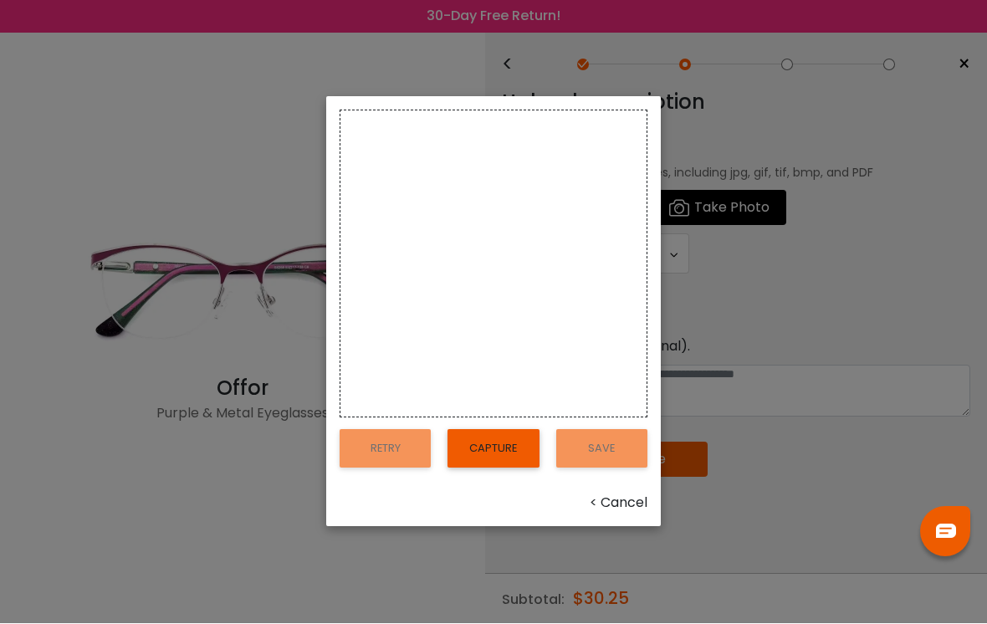
scroll to position [26, 0]
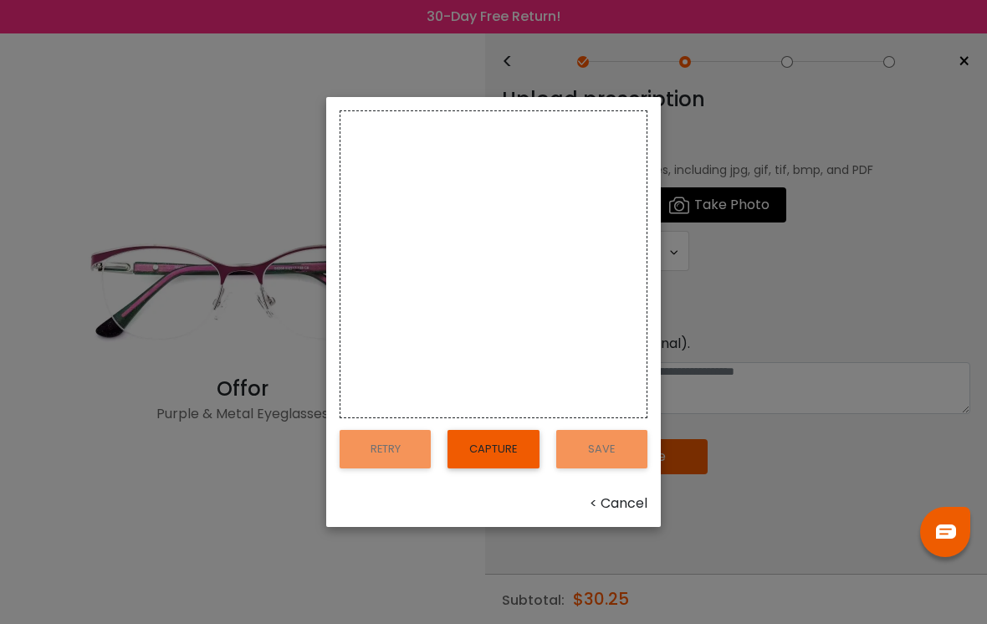
click at [459, 468] on button "Capture" at bounding box center [493, 449] width 91 height 38
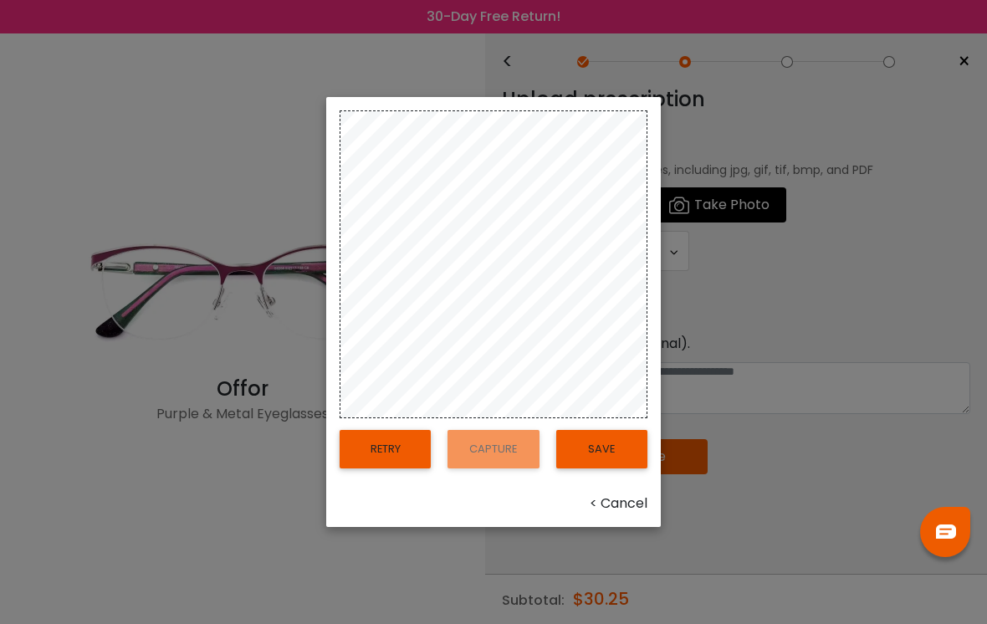
click at [613, 469] on button "Save" at bounding box center [601, 449] width 91 height 38
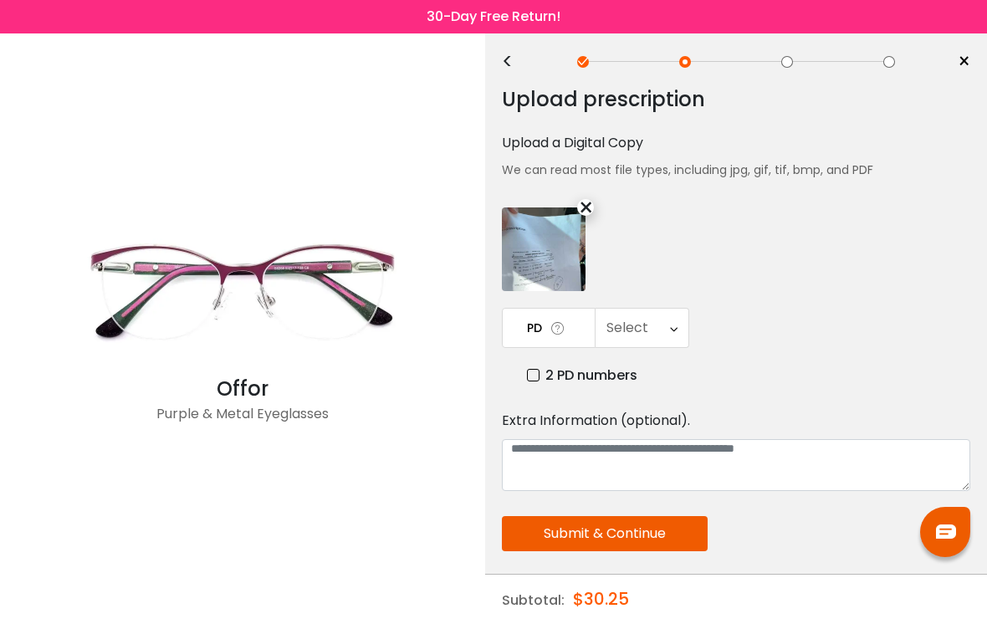
click at [582, 213] on div "×" at bounding box center [585, 207] width 17 height 17
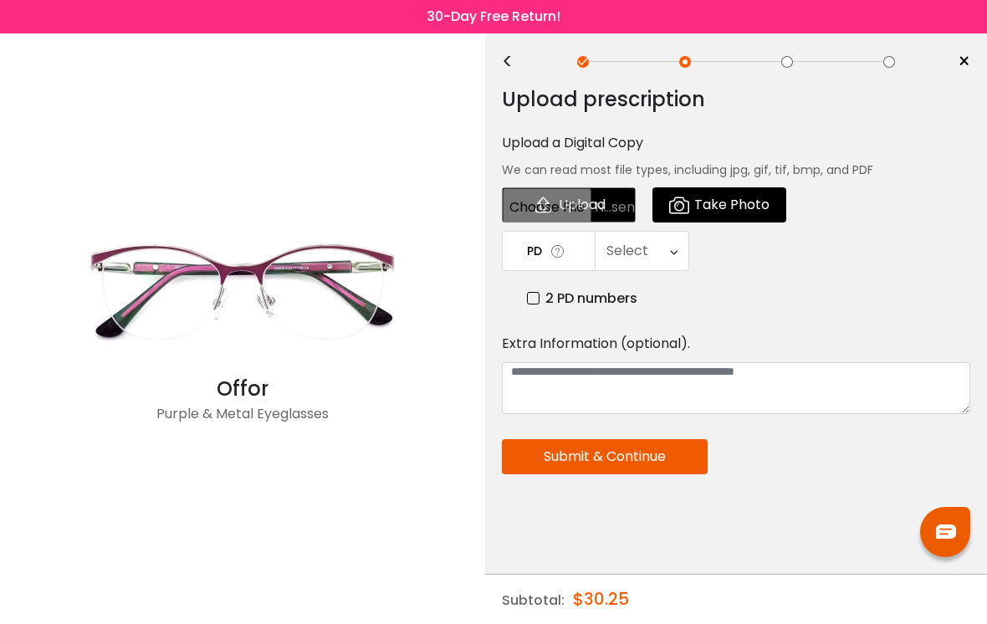
click at [701, 213] on span "Take Photo" at bounding box center [732, 204] width 75 height 33
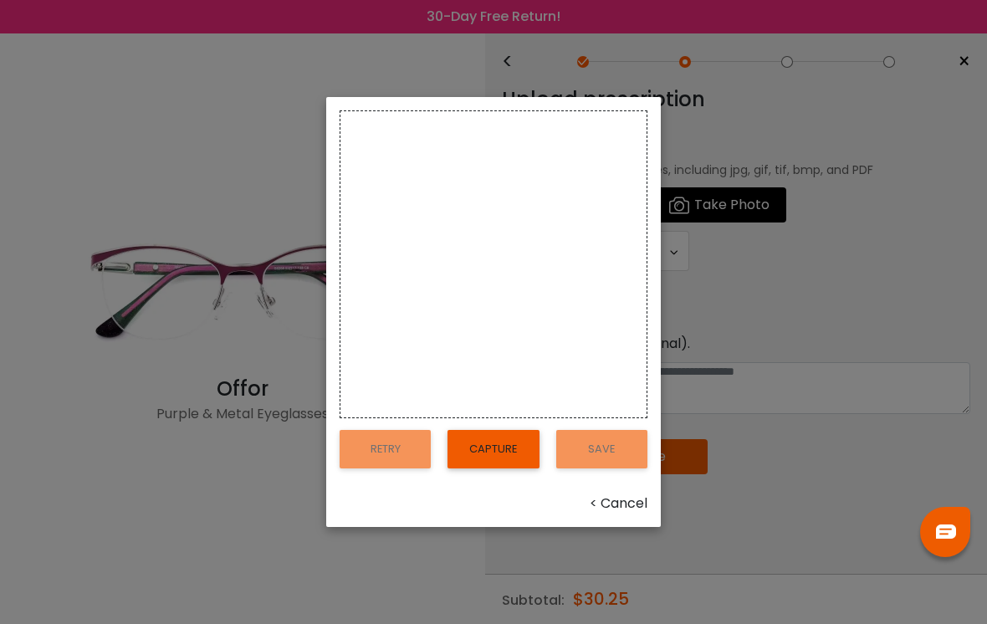
click at [606, 244] on video at bounding box center [494, 187] width 306 height 153
click at [503, 464] on button "Capture" at bounding box center [493, 449] width 91 height 38
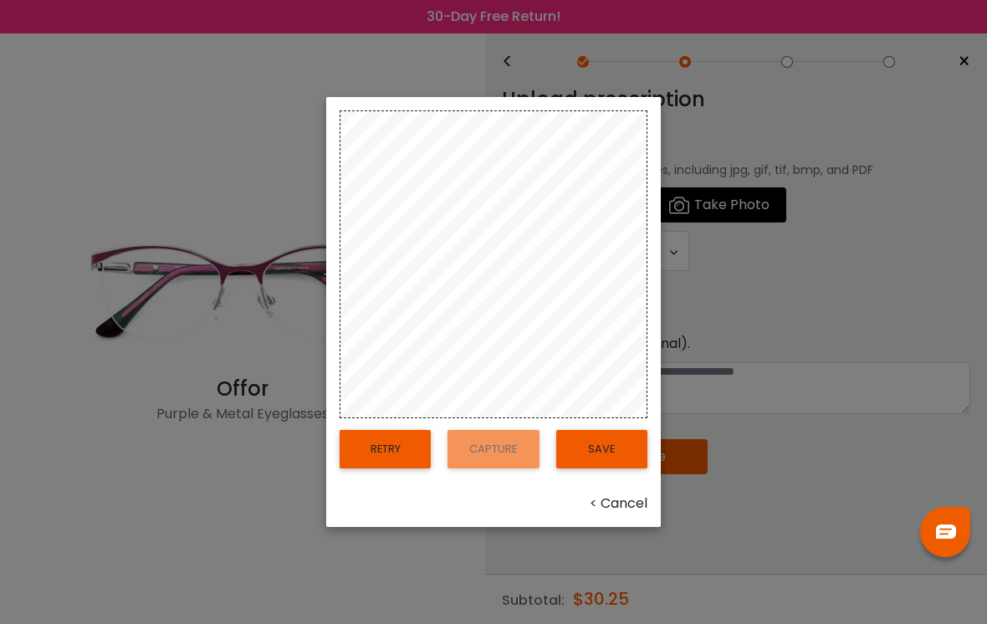
click at [391, 459] on button "Retry" at bounding box center [385, 449] width 91 height 38
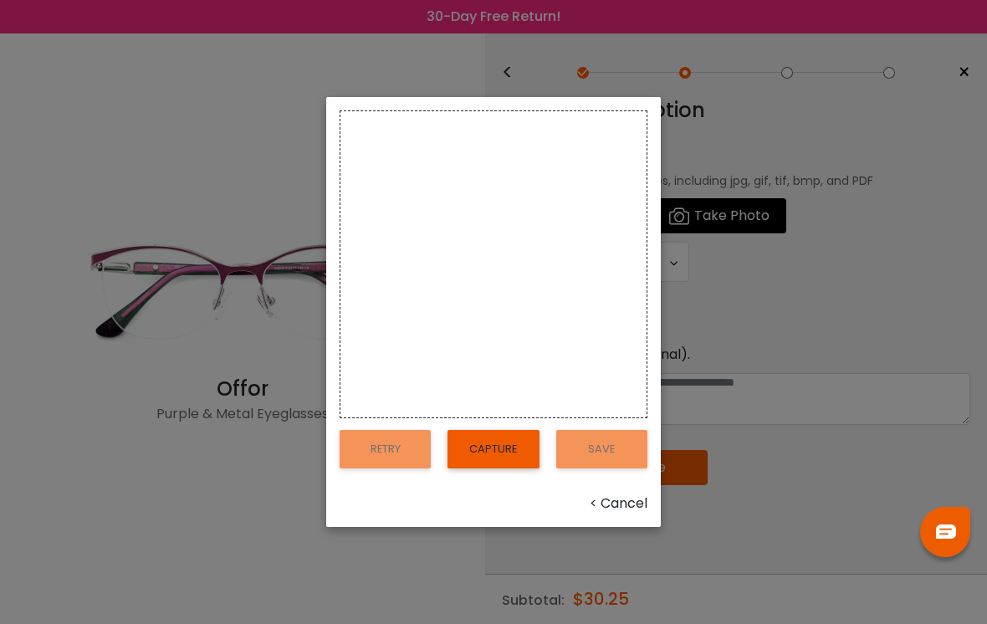
scroll to position [0, 0]
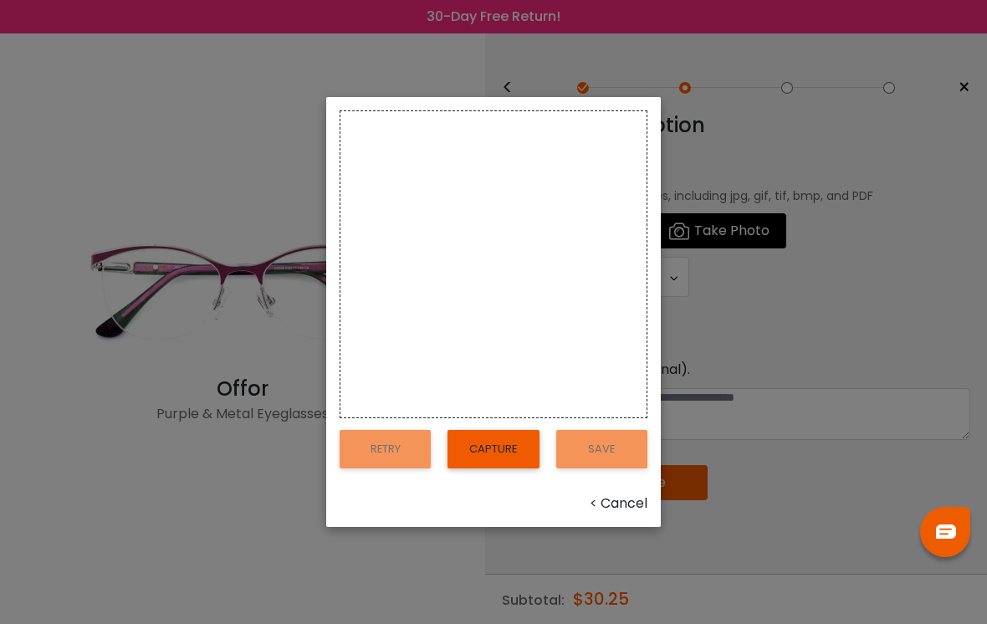
click at [492, 464] on button "Capture" at bounding box center [493, 449] width 91 height 38
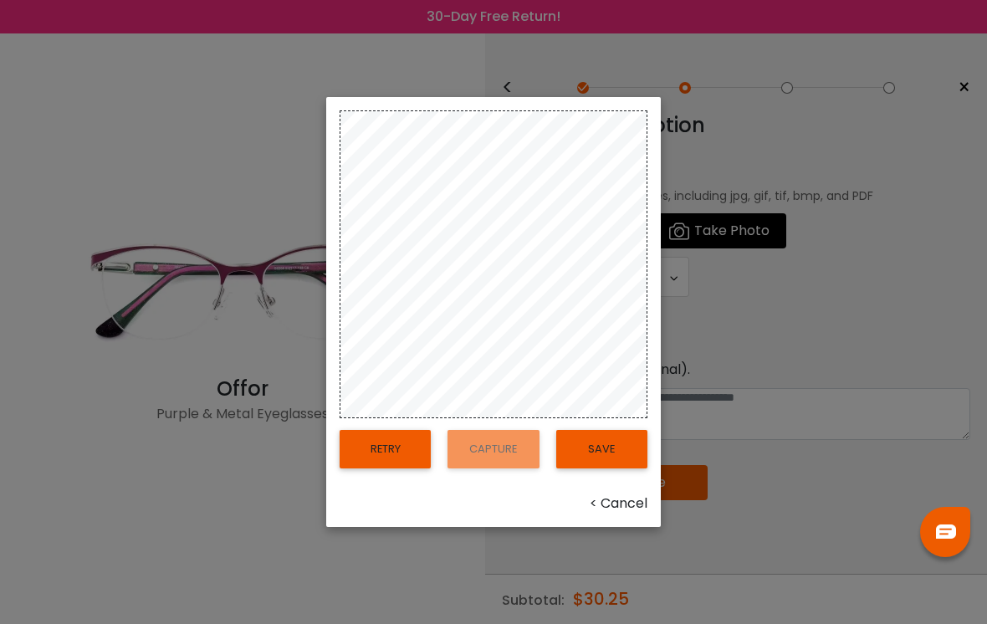
click at [628, 462] on button "Save" at bounding box center [601, 449] width 91 height 38
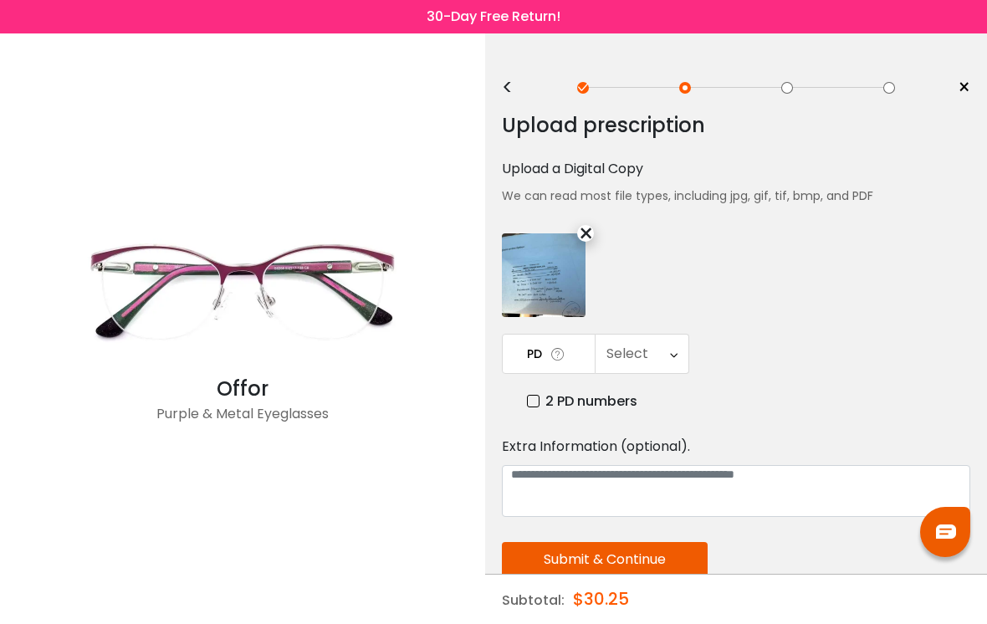
click at [563, 359] on icon at bounding box center [558, 355] width 17 height 18
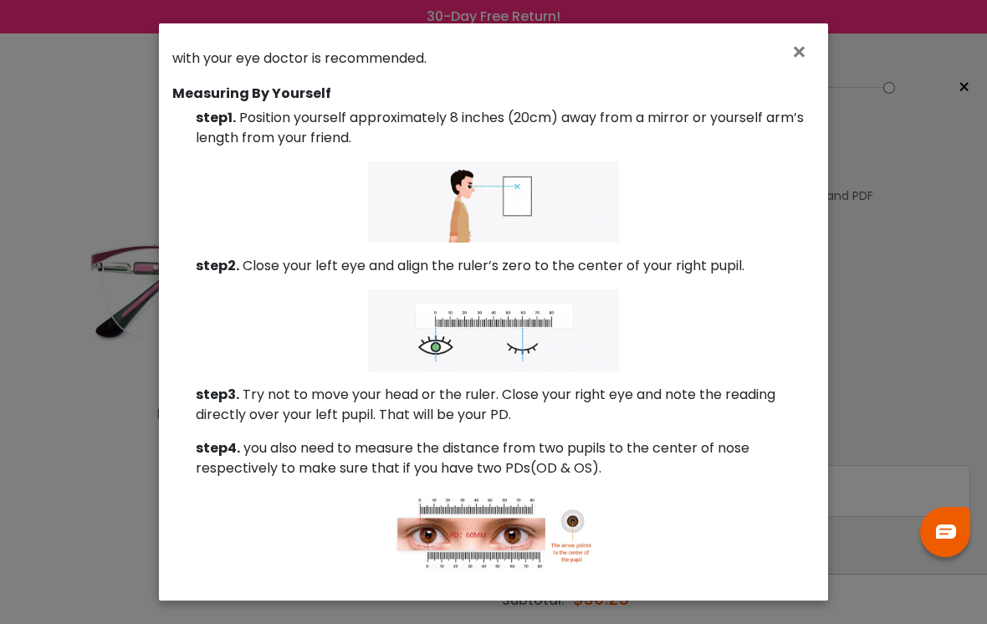
scroll to position [120, 0]
click at [793, 46] on span "×" at bounding box center [803, 52] width 24 height 36
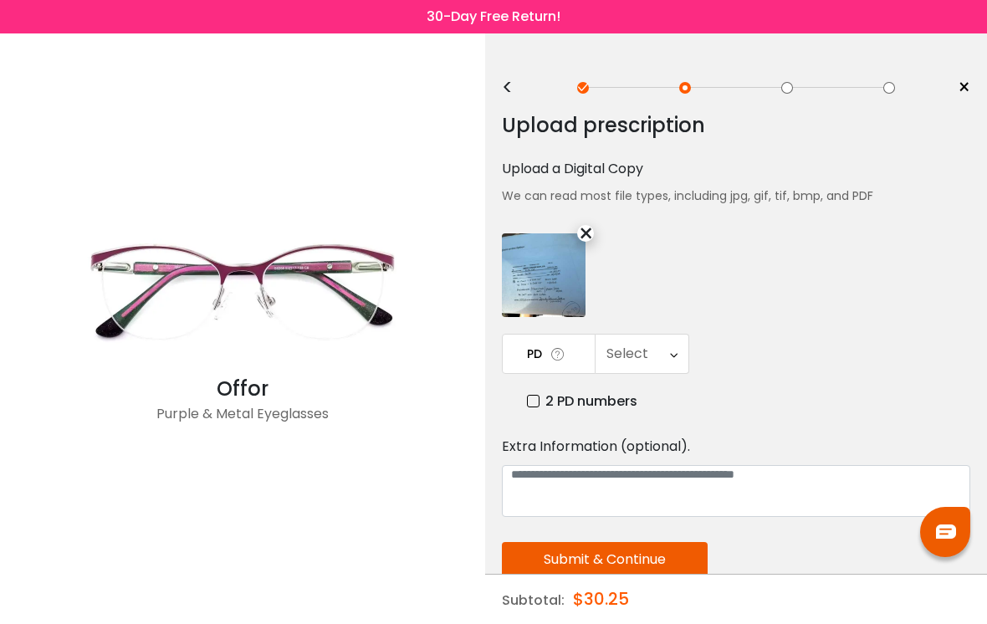
click at [655, 351] on div "Select" at bounding box center [642, 354] width 93 height 38
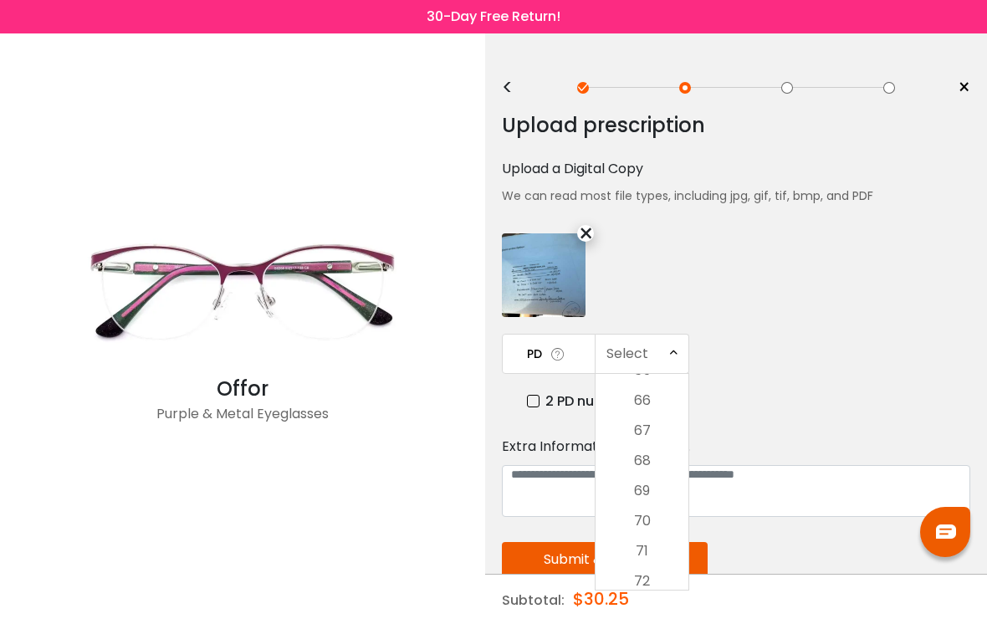
scroll to position [605, 0]
click at [652, 509] on li "70" at bounding box center [642, 507] width 93 height 30
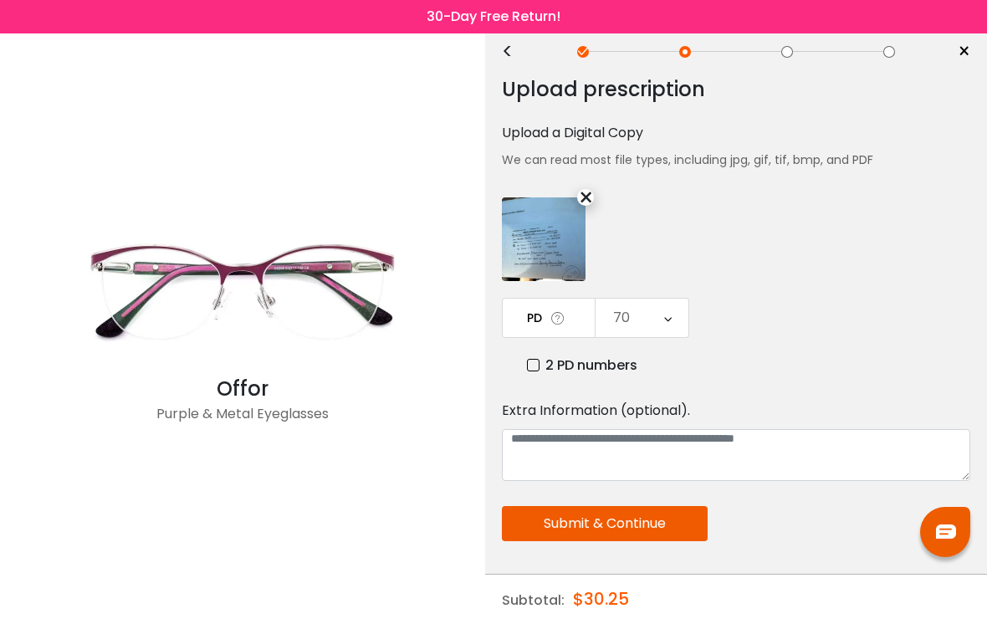
scroll to position [40, 0]
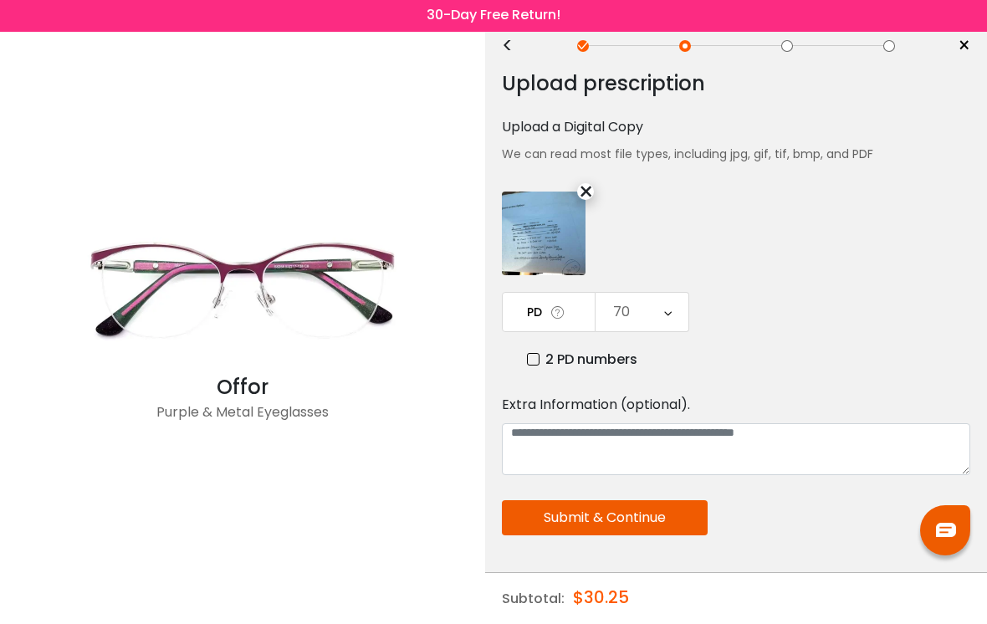
click at [661, 512] on button "Submit & Continue" at bounding box center [605, 519] width 206 height 35
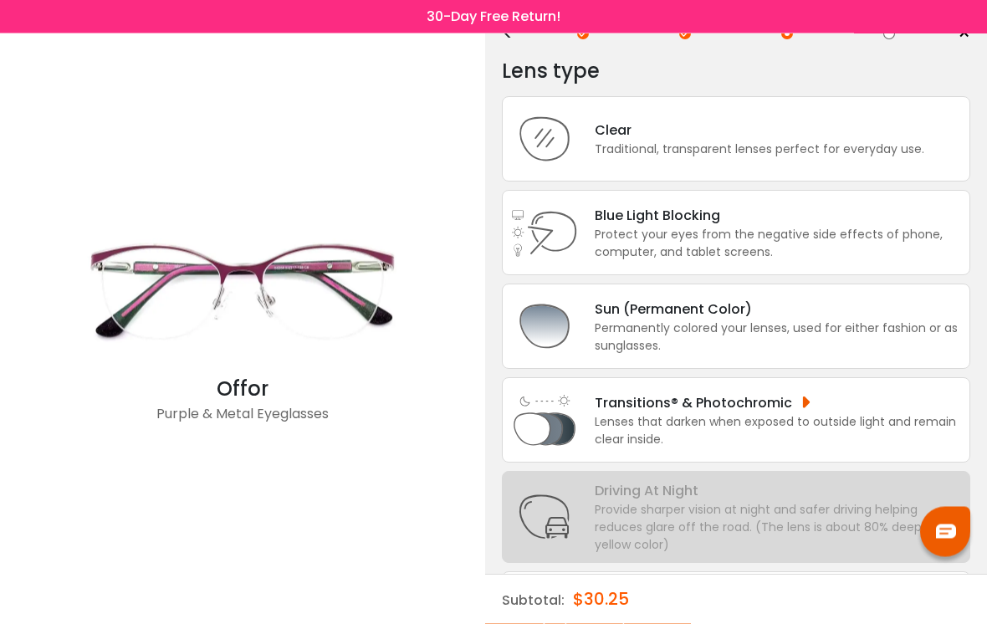
scroll to position [61, 0]
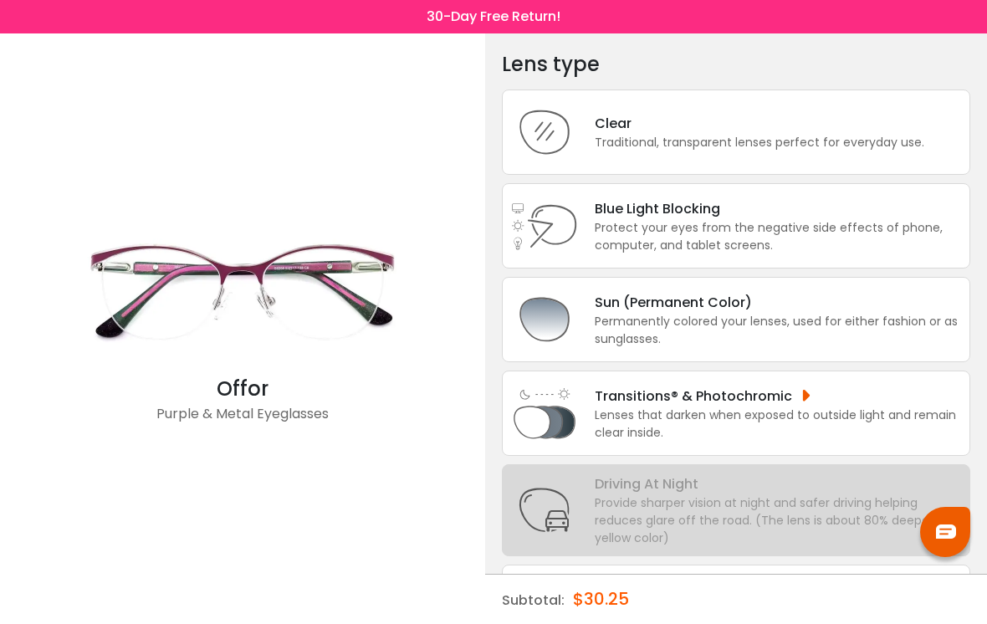
click at [900, 234] on div "Protect your eyes from the negative side effects of phone, computer, and tablet…" at bounding box center [778, 236] width 367 height 35
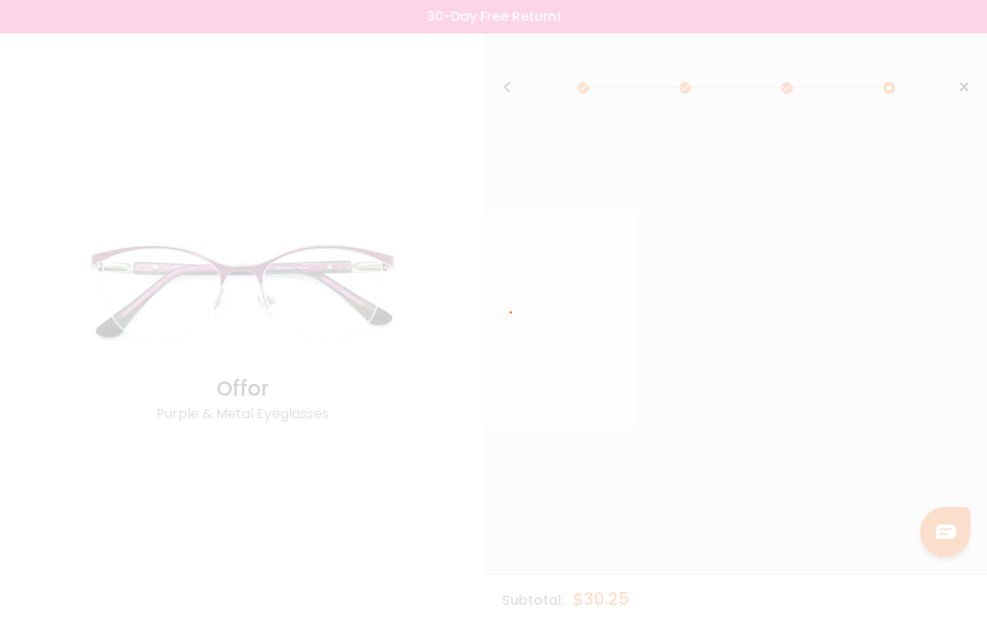
scroll to position [0, 0]
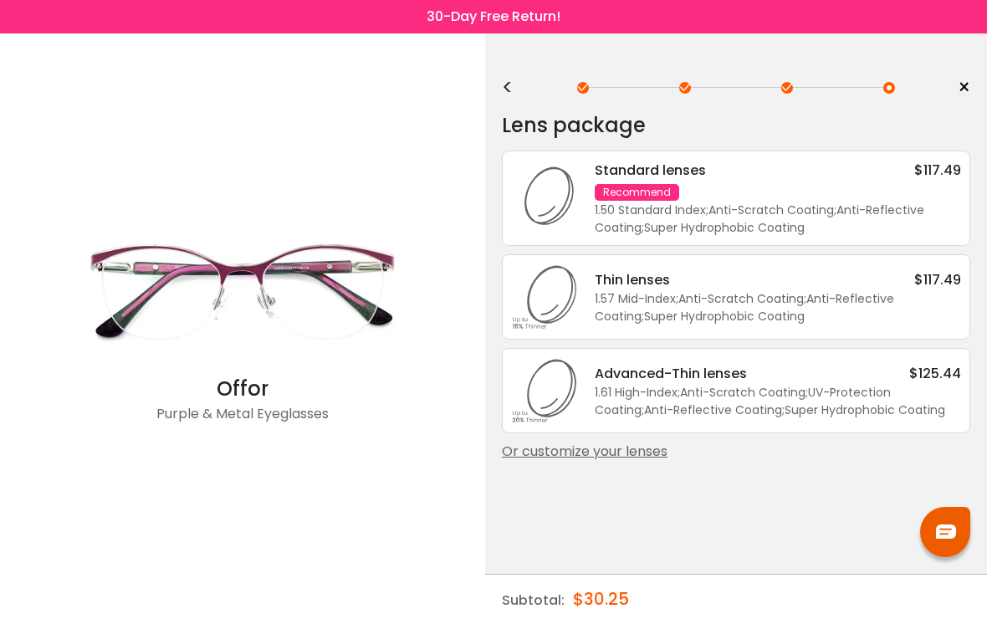
click at [755, 196] on div "Standard lenses $117.49 Recommend 1.50 Standard Index ; Anti-Scratch Coating ; …" at bounding box center [769, 198] width 383 height 77
